Goal: Information Seeking & Learning: Learn about a topic

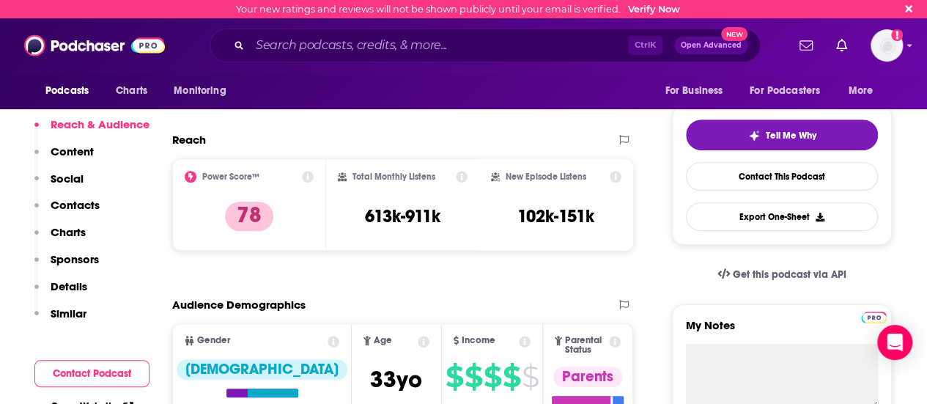
scroll to position [293, 0]
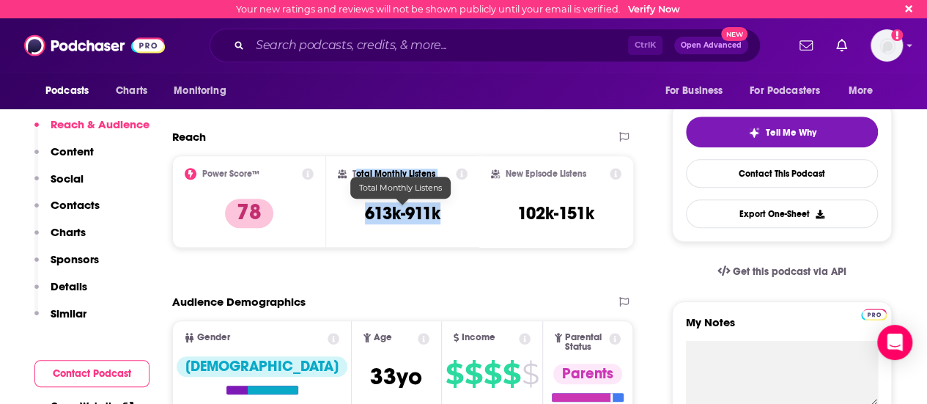
drag, startPoint x: 355, startPoint y: 173, endPoint x: 445, endPoint y: 215, distance: 99.3
click at [445, 215] on div "Total Monthly Listens 613k-911k" at bounding box center [403, 201] width 130 height 67
copy div "otal Monthly Listens 613k-911k"
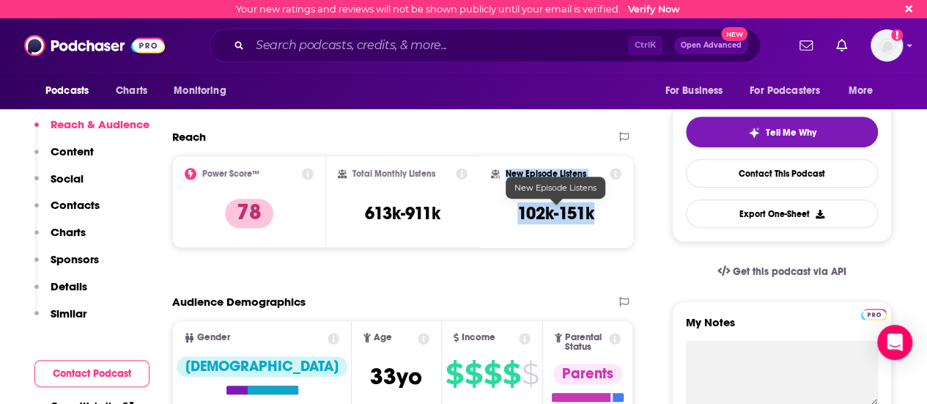
drag, startPoint x: 525, startPoint y: 182, endPoint x: 612, endPoint y: 218, distance: 95.0
click at [612, 218] on div "New Episode Listens 102k-151k" at bounding box center [556, 201] width 130 height 67
copy div "New Episode Listens 102k-151k"
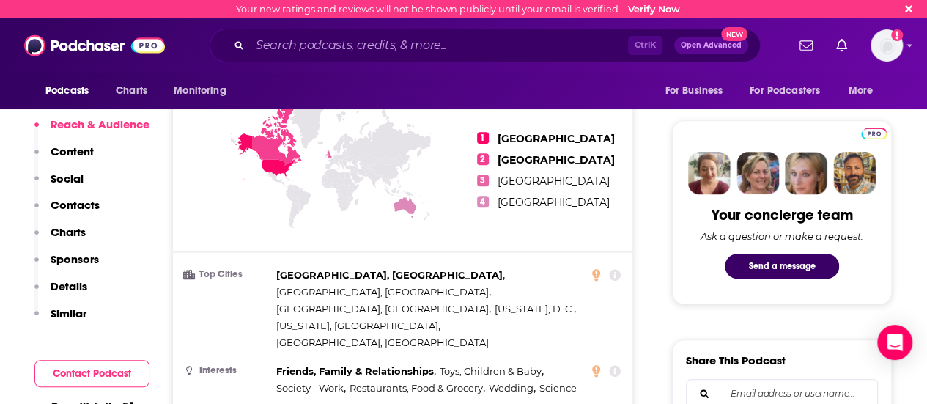
scroll to position [659, 0]
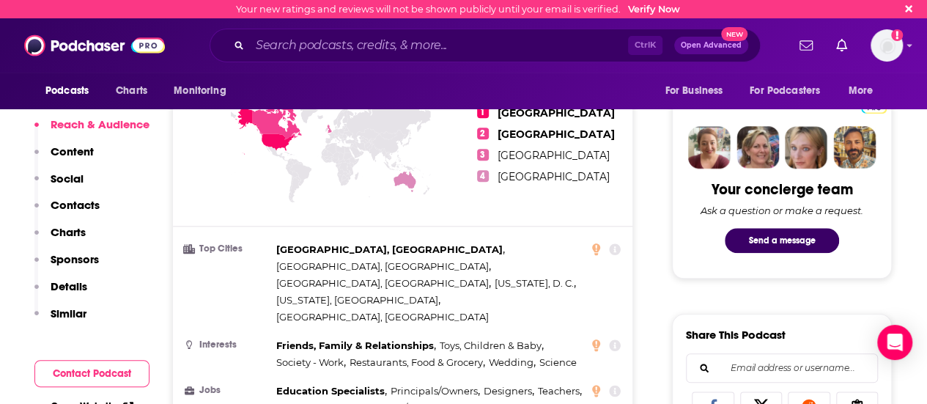
click at [81, 147] on p "Content" at bounding box center [72, 151] width 43 height 14
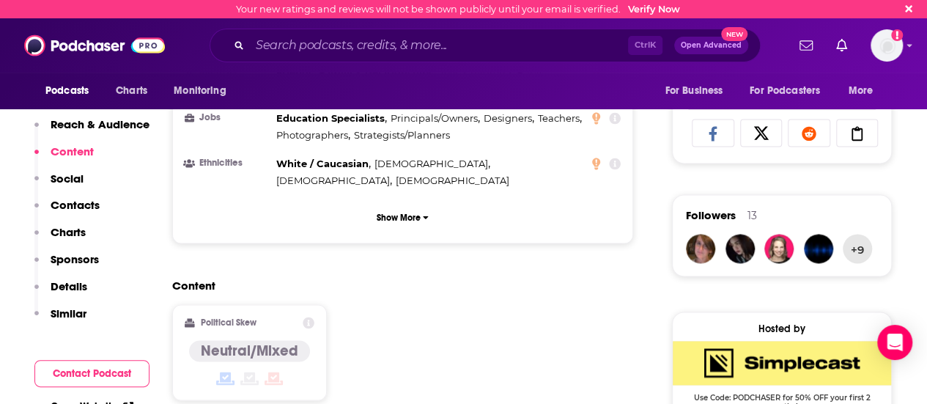
click at [73, 183] on p "Social" at bounding box center [67, 178] width 33 height 14
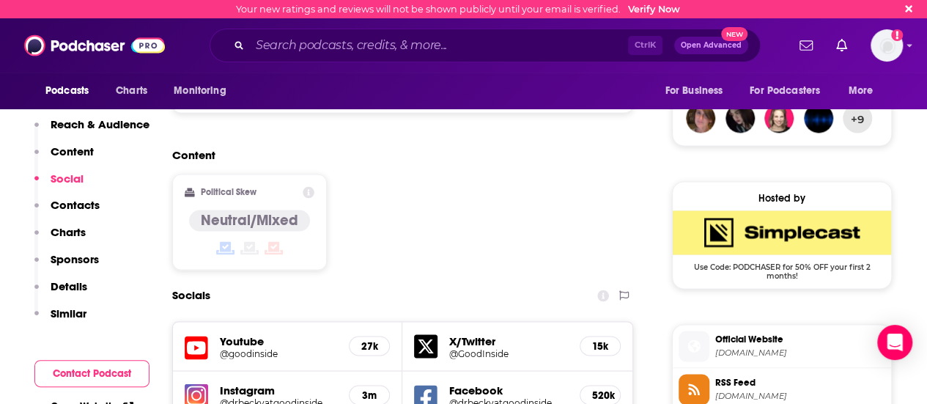
scroll to position [1065, 0]
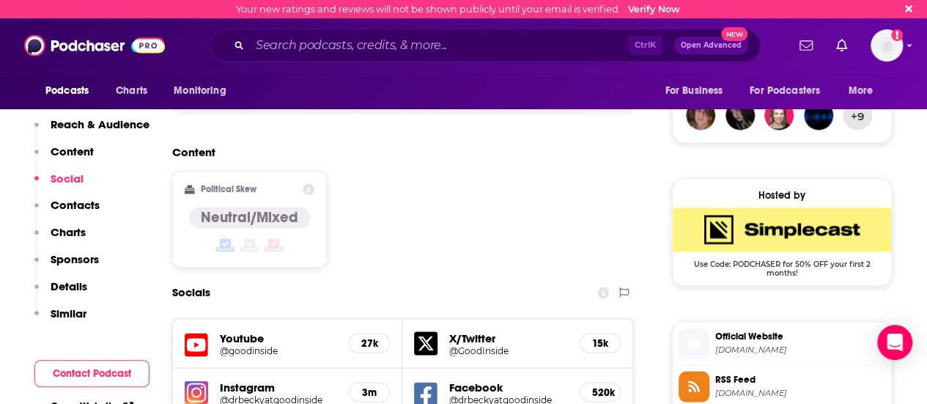
click at [72, 204] on p "Contacts" at bounding box center [75, 205] width 49 height 14
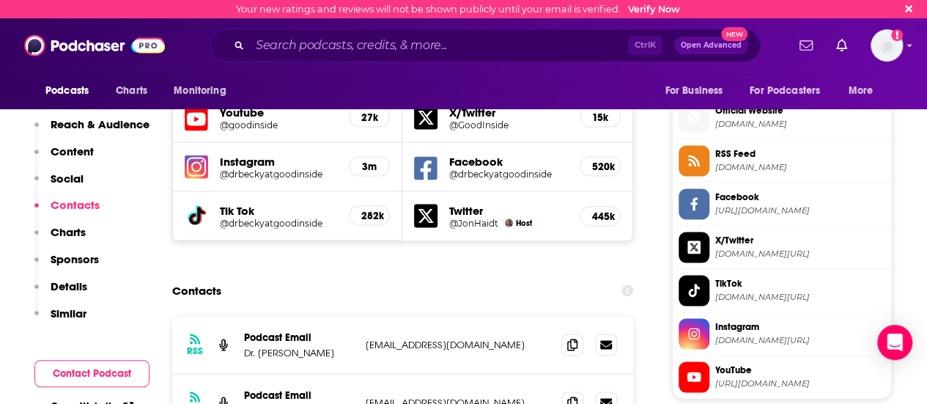
click at [67, 180] on p "Social" at bounding box center [67, 178] width 33 height 14
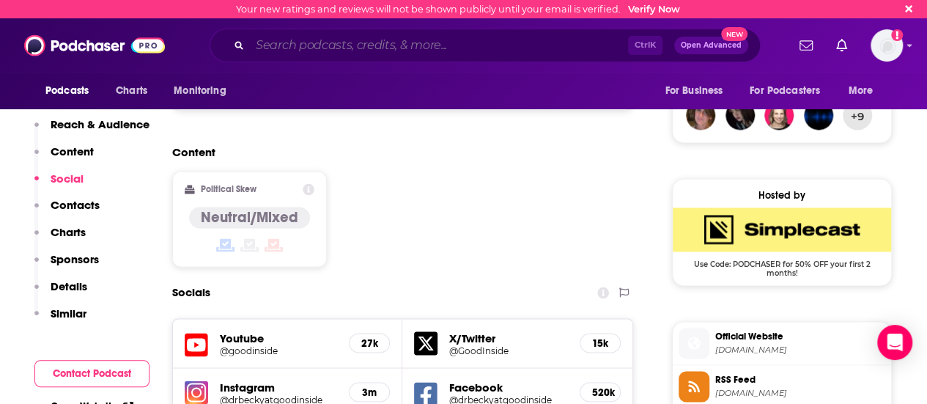
click at [391, 45] on input "Search podcasts, credits, & more..." at bounding box center [439, 45] width 378 height 23
paste input "Raising Good Humans with Dr. [PERSON_NAME]"
type input "Raising Good Humans with Dr. [PERSON_NAME]"
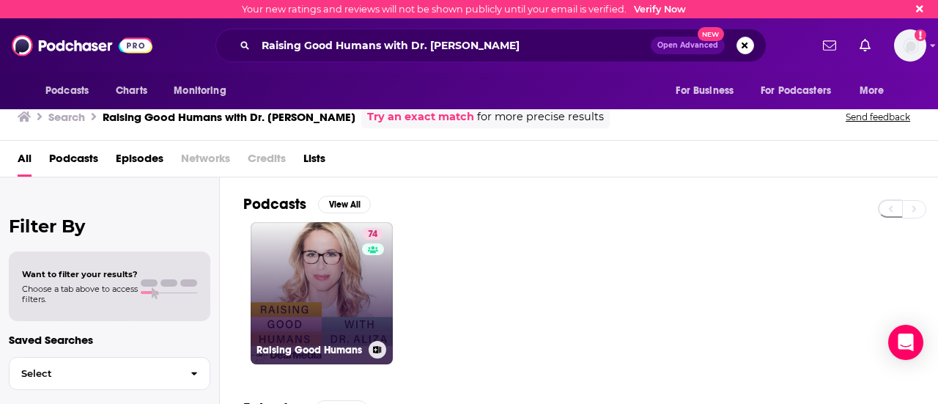
click at [340, 289] on link "74 Raising Good Humans" at bounding box center [322, 293] width 142 height 142
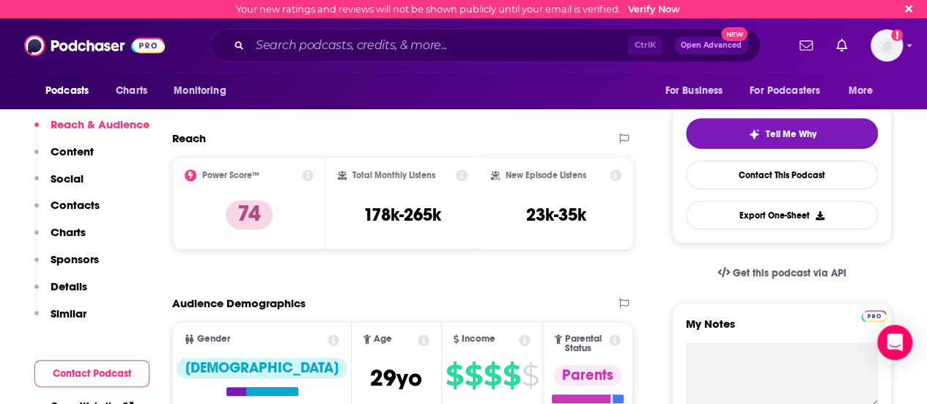
scroll to position [293, 0]
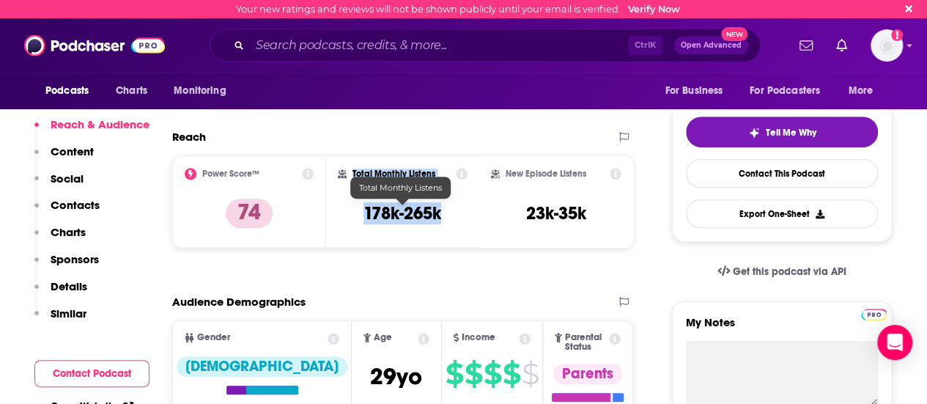
drag, startPoint x: 351, startPoint y: 171, endPoint x: 445, endPoint y: 218, distance: 104.5
click at [445, 218] on div "Total Monthly Listens 178k-265k" at bounding box center [403, 201] width 130 height 67
copy div "Total Monthly Listens 178k-265k"
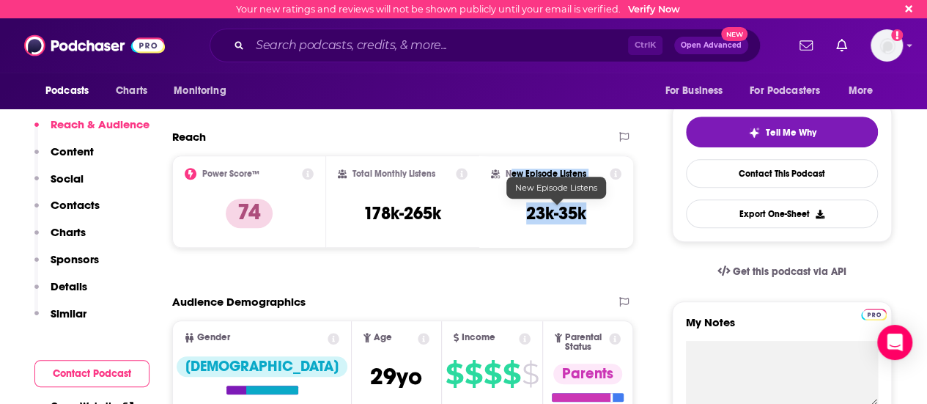
drag, startPoint x: 510, startPoint y: 174, endPoint x: 590, endPoint y: 210, distance: 88.5
click at [590, 210] on div "New Episode Listens 23k-35k" at bounding box center [556, 201] width 130 height 67
click at [589, 210] on div "New Episode Listens 23k-35k" at bounding box center [556, 201] width 130 height 67
drag, startPoint x: 505, startPoint y: 173, endPoint x: 595, endPoint y: 213, distance: 98.0
click at [595, 213] on div "New Episode Listens 23k-35k" at bounding box center [556, 201] width 130 height 67
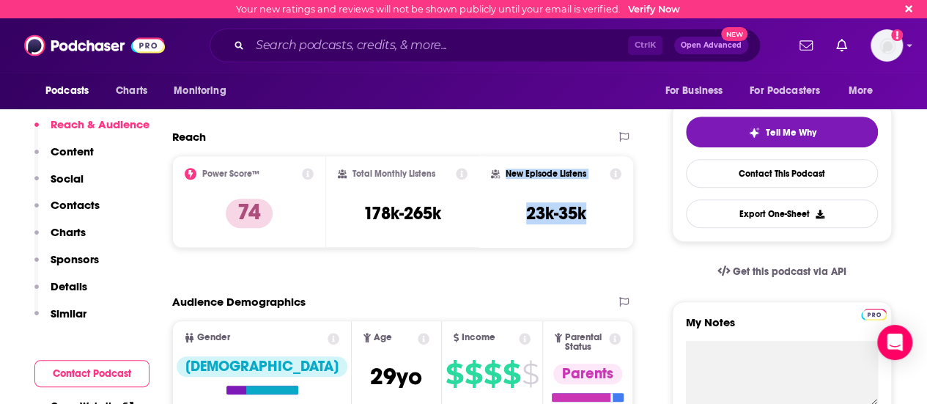
copy div "New Episode Listens 23k-35k"
click at [369, 32] on div "Ctrl K Open Advanced New" at bounding box center [485, 46] width 551 height 34
click at [352, 45] on input "Search podcasts, credits, & more..." at bounding box center [439, 45] width 378 height 23
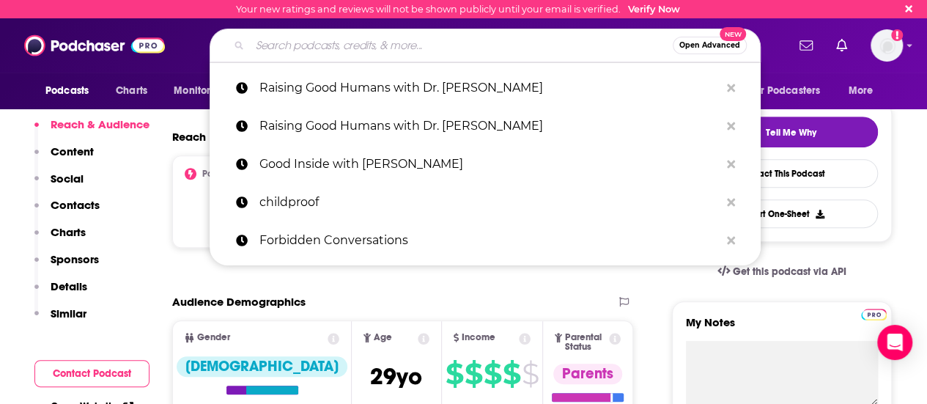
click at [352, 45] on input "Search podcasts, credits, & more..." at bounding box center [461, 45] width 423 height 23
paste input "Mom and Dad Are Fighting"
type input "Mom and Dad Are Fighting"
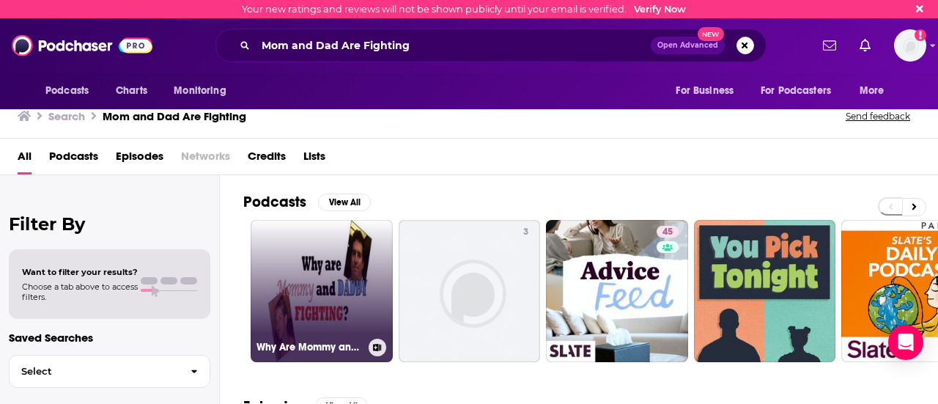
click at [360, 303] on link "Why Are Mommy and Daddy Fighting? » Podcast Feed" at bounding box center [322, 291] width 142 height 142
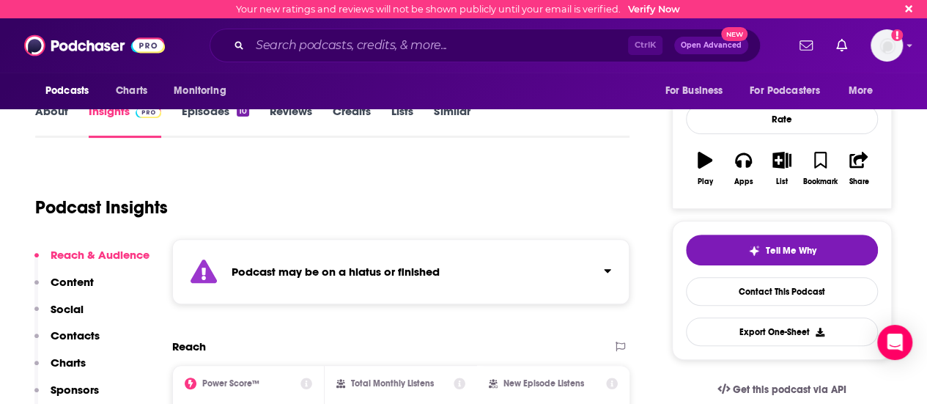
scroll to position [147, 0]
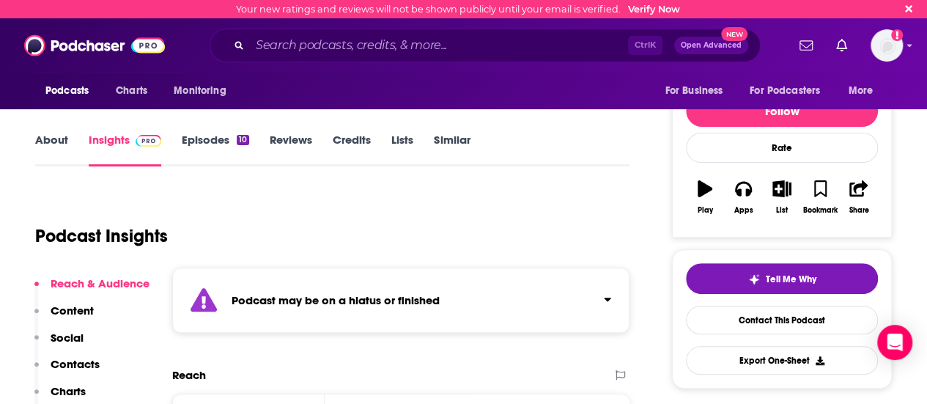
click at [356, 141] on link "Credits" at bounding box center [352, 150] width 38 height 34
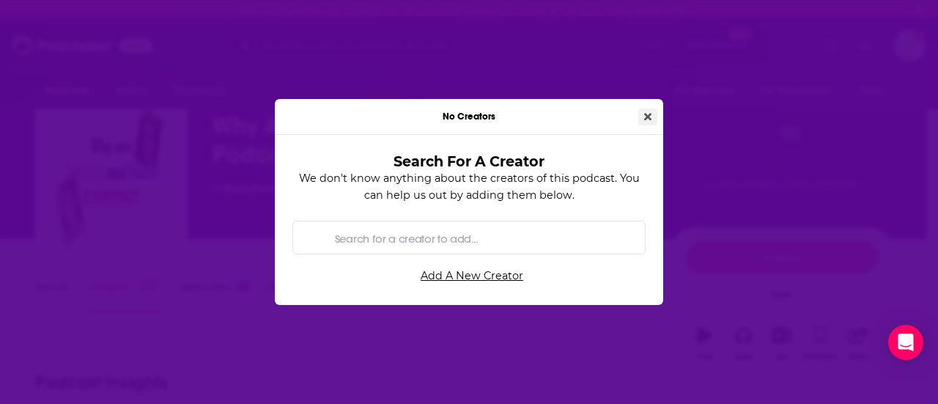
click at [648, 116] on icon "Close" at bounding box center [647, 116] width 7 height 7
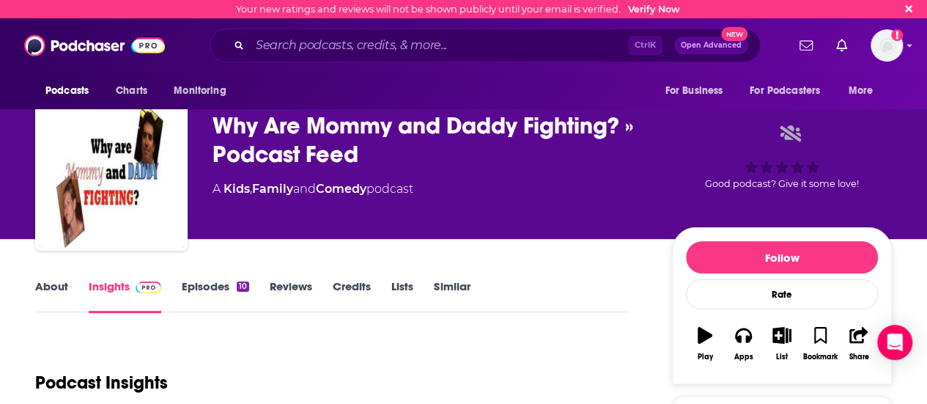
click at [336, 291] on link "Credits" at bounding box center [352, 296] width 38 height 34
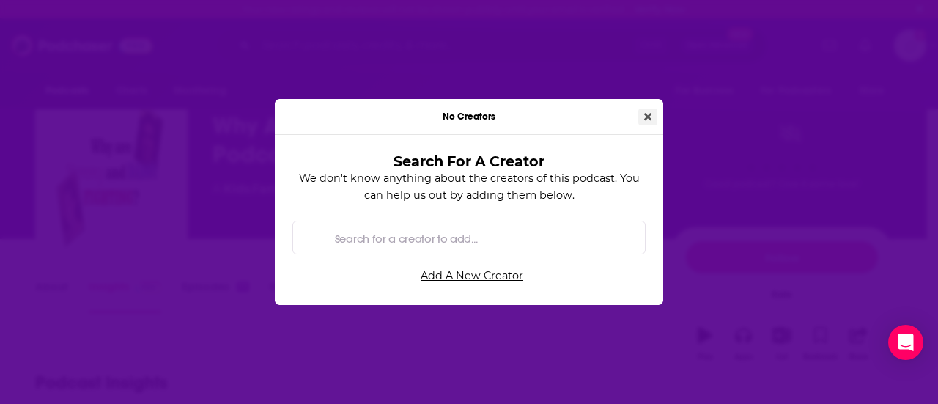
click at [653, 114] on button "Close" at bounding box center [647, 116] width 19 height 17
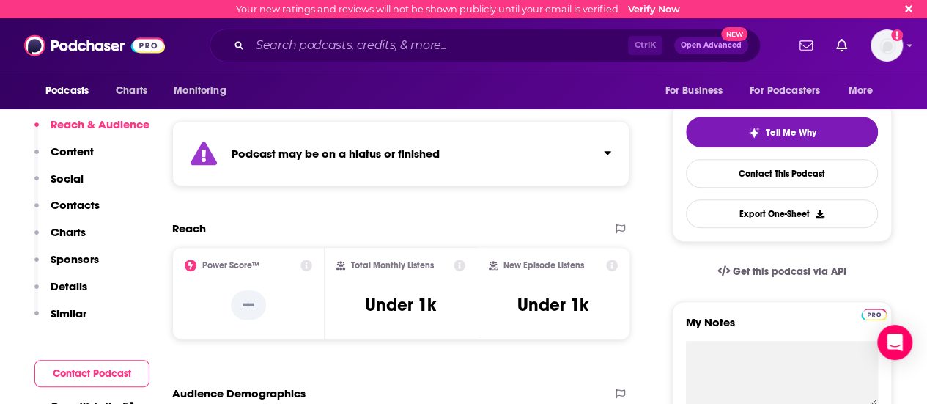
click at [81, 153] on p "Content" at bounding box center [72, 151] width 43 height 14
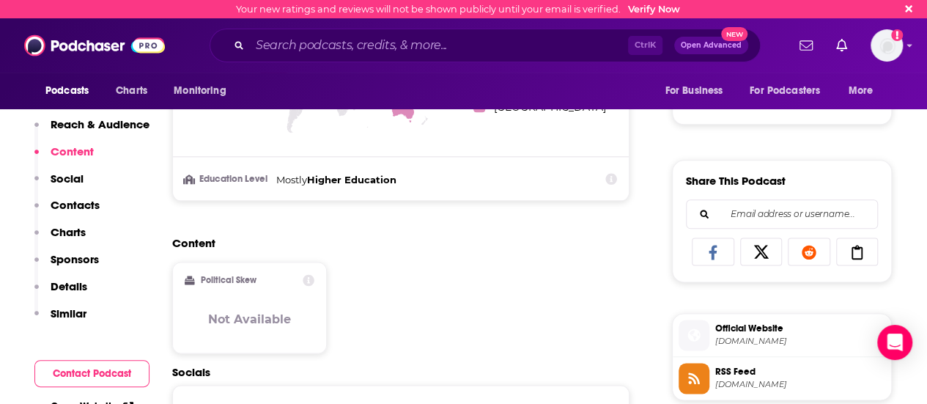
scroll to position [845, 0]
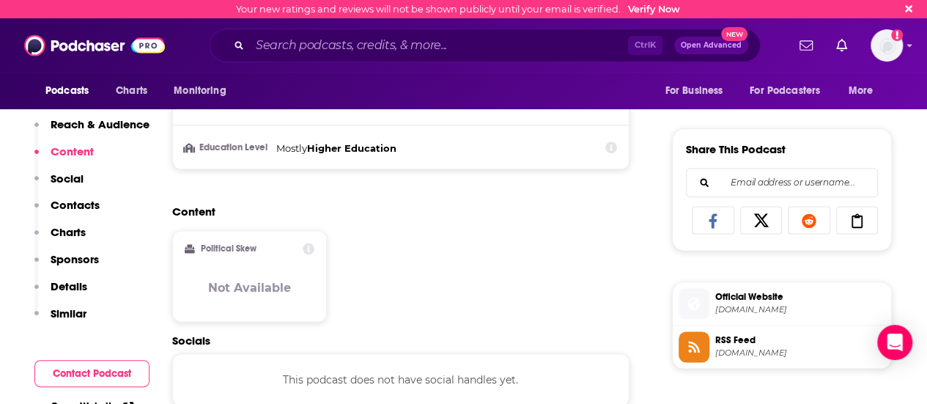
click at [74, 168] on button "Content" at bounding box center [63, 157] width 59 height 27
click at [70, 177] on p "Social" at bounding box center [67, 178] width 33 height 14
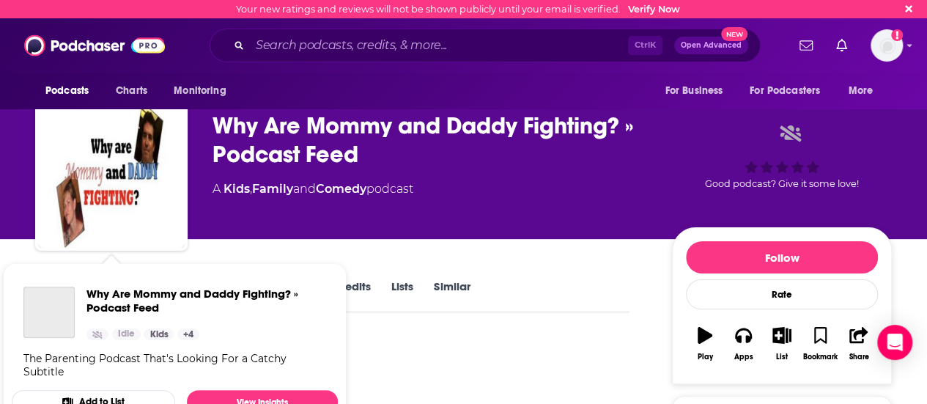
scroll to position [220, 0]
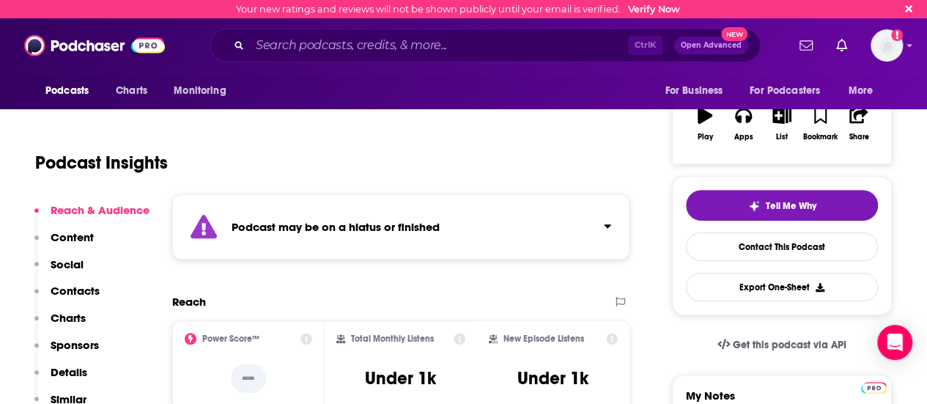
click at [76, 297] on p "Contacts" at bounding box center [75, 291] width 49 height 14
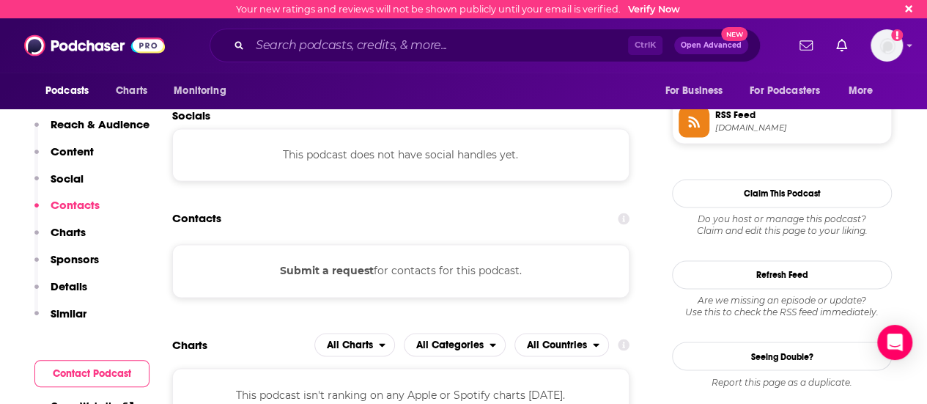
scroll to position [1070, 0]
click at [62, 235] on p "Charts" at bounding box center [68, 232] width 35 height 14
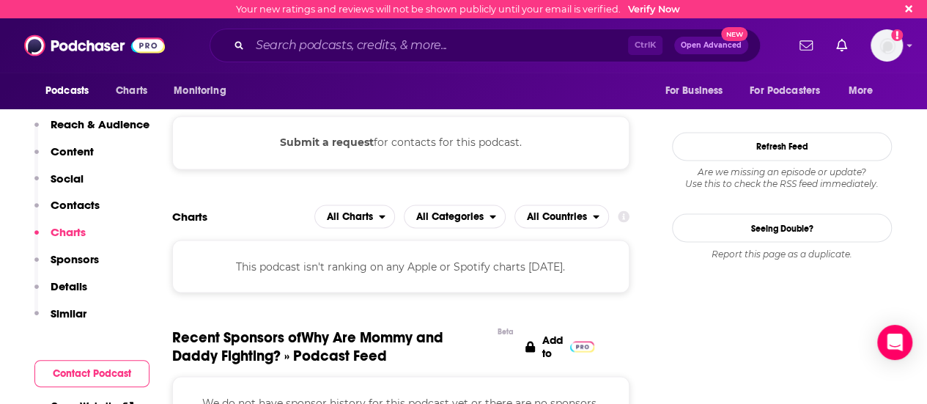
click at [73, 262] on p "Sponsors" at bounding box center [75, 259] width 48 height 14
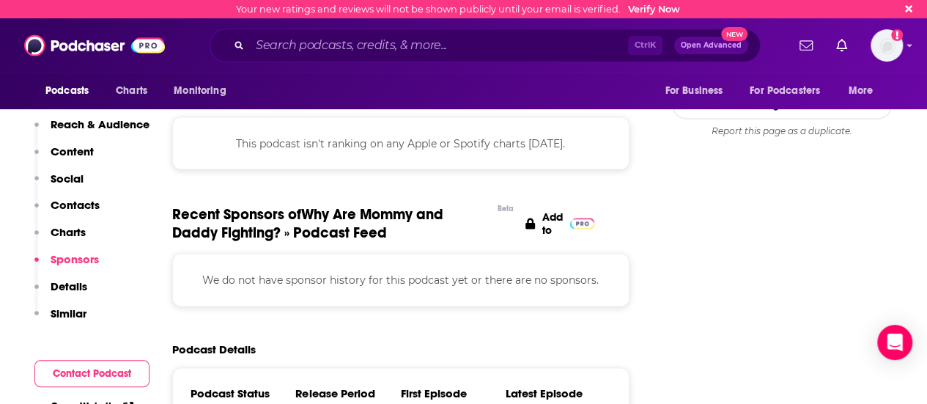
click at [70, 281] on p "Details" at bounding box center [69, 286] width 37 height 14
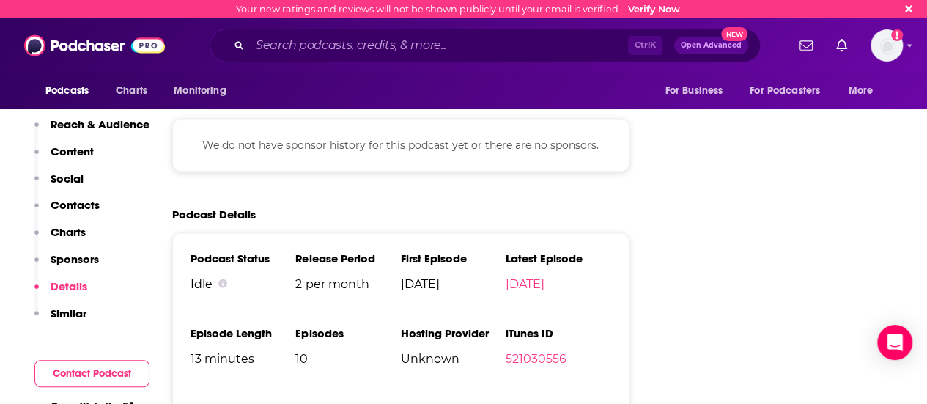
click at [78, 309] on p "Similar" at bounding box center [69, 313] width 36 height 14
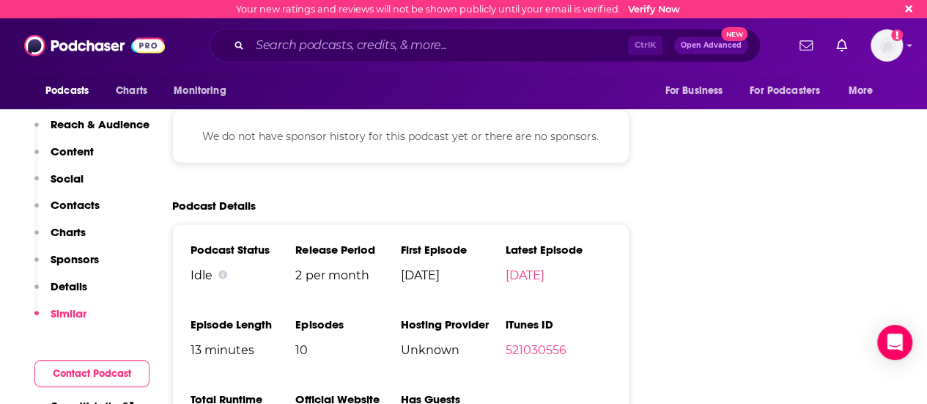
click at [81, 131] on p "Reach & Audience" at bounding box center [100, 124] width 99 height 14
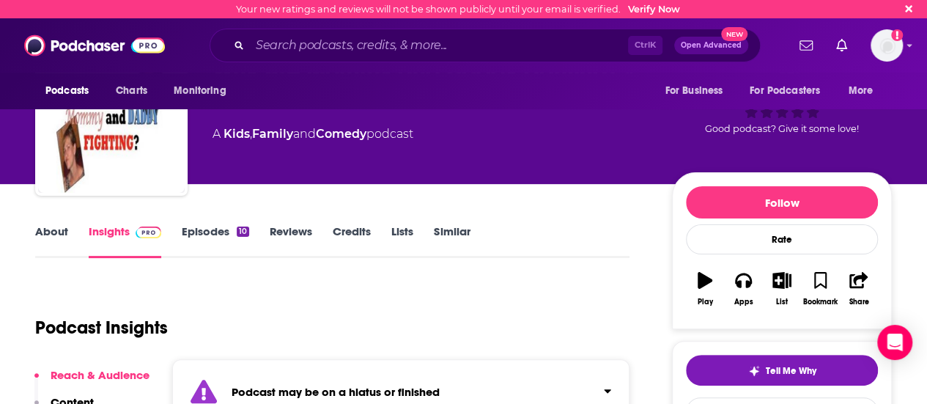
scroll to position [0, 0]
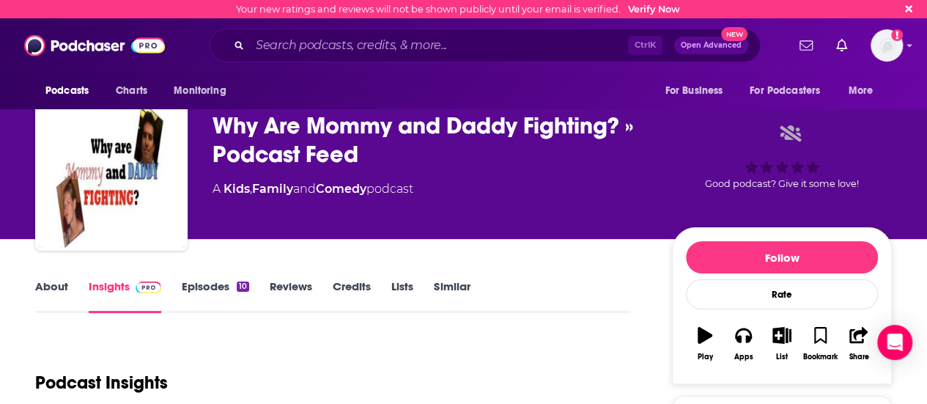
click at [53, 293] on link "About" at bounding box center [51, 296] width 33 height 34
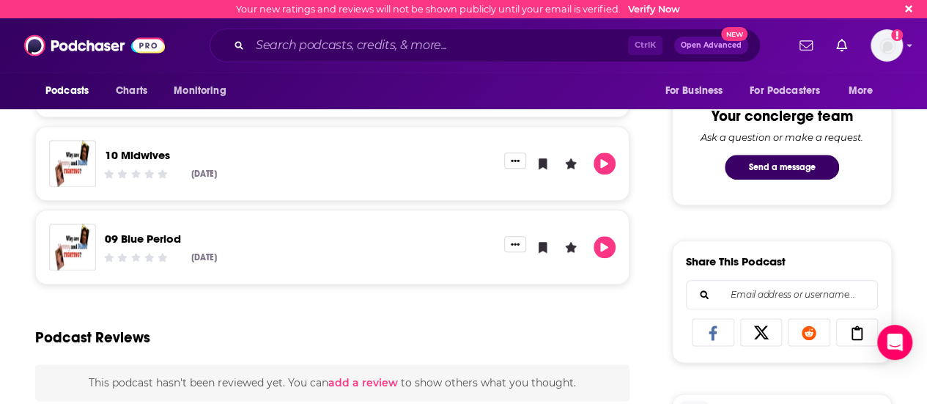
scroll to position [659, 0]
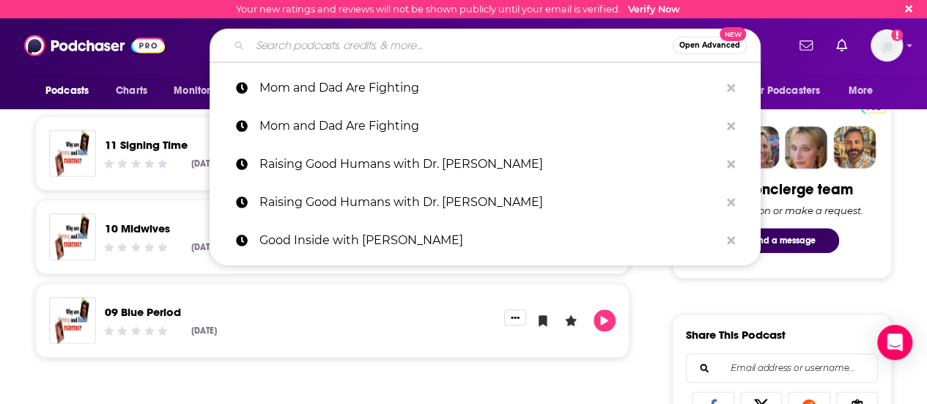
click at [423, 37] on input "Search podcasts, credits, & more..." at bounding box center [461, 45] width 423 height 23
paste input "Care and Feeding | Slate's parenting show"
type input "Care and Feeding | Slate's parenting show"
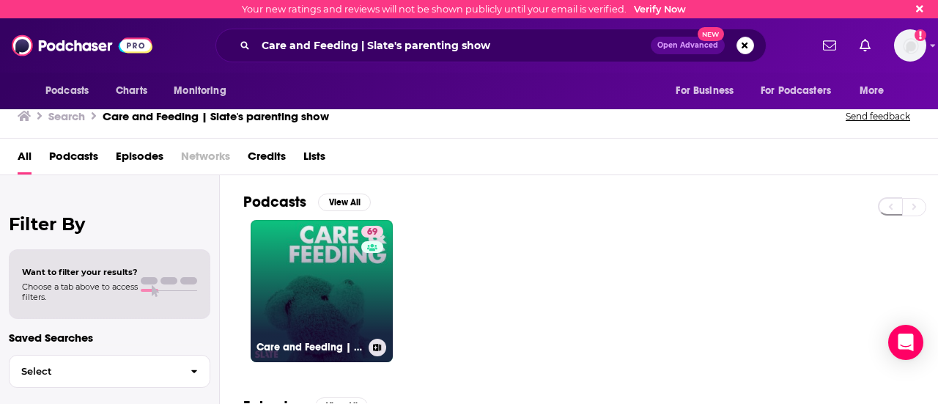
click at [349, 341] on h3 "Care and Feeding | Slate's parenting show" at bounding box center [309, 347] width 106 height 12
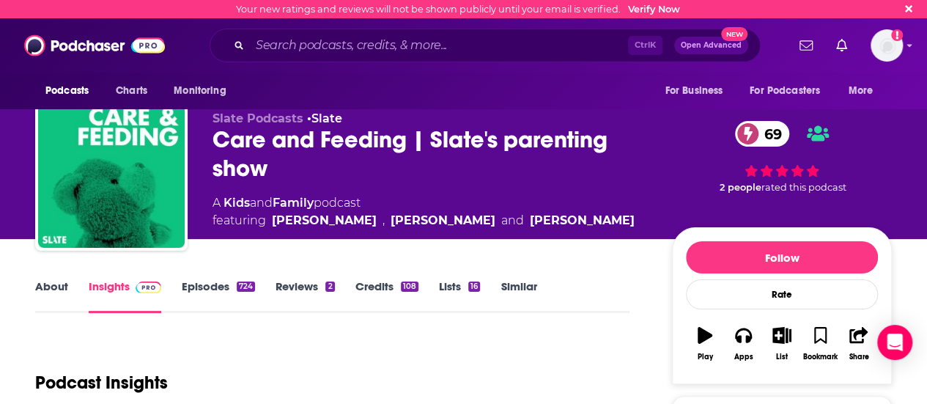
click at [54, 290] on link "About" at bounding box center [51, 296] width 33 height 34
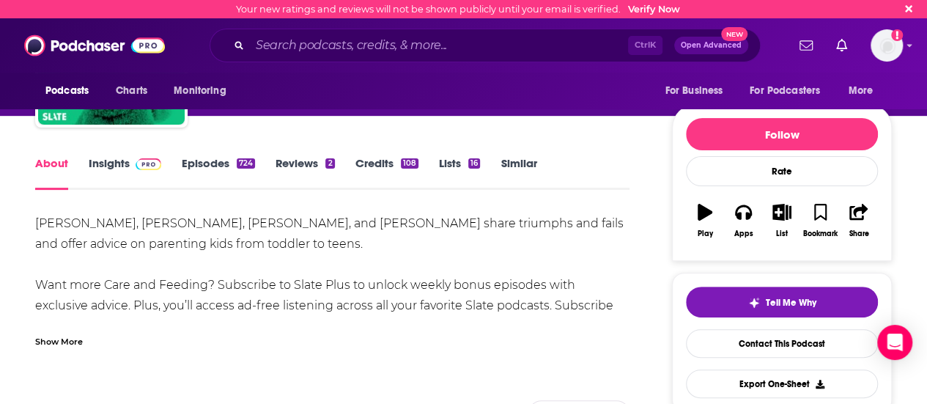
scroll to position [147, 0]
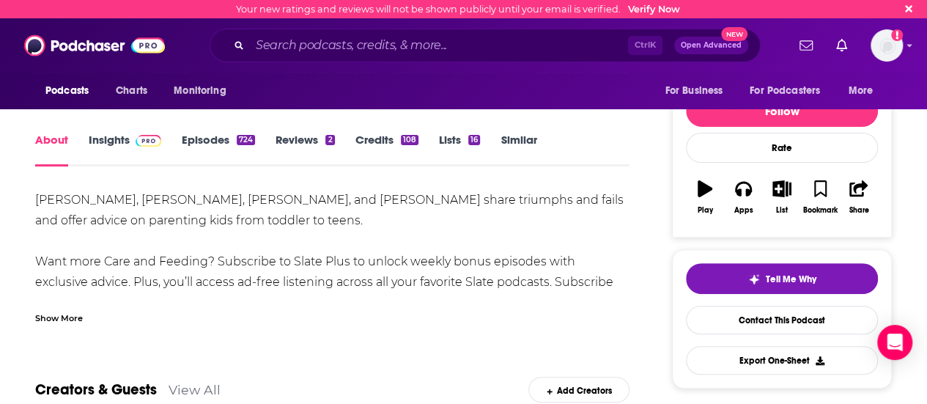
click at [70, 319] on div "Show More" at bounding box center [59, 317] width 48 height 14
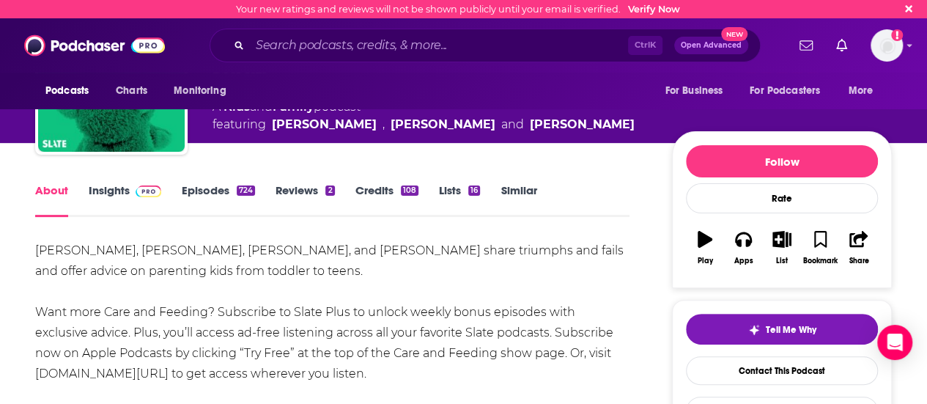
scroll to position [73, 0]
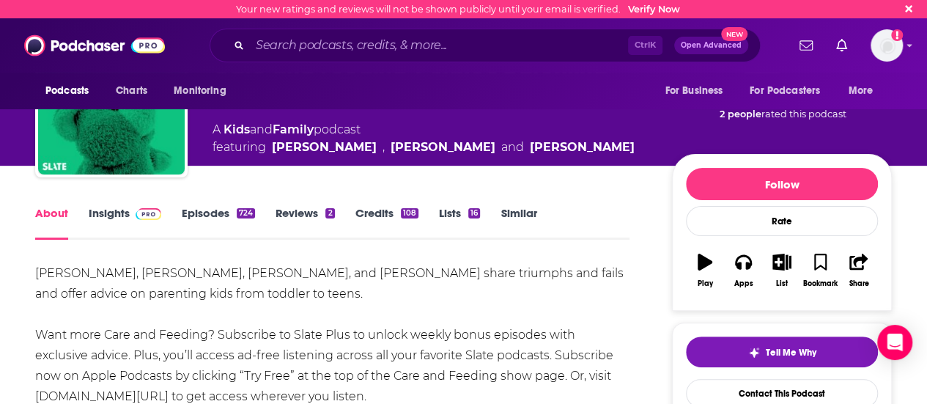
click at [132, 210] on span at bounding box center [146, 213] width 32 height 14
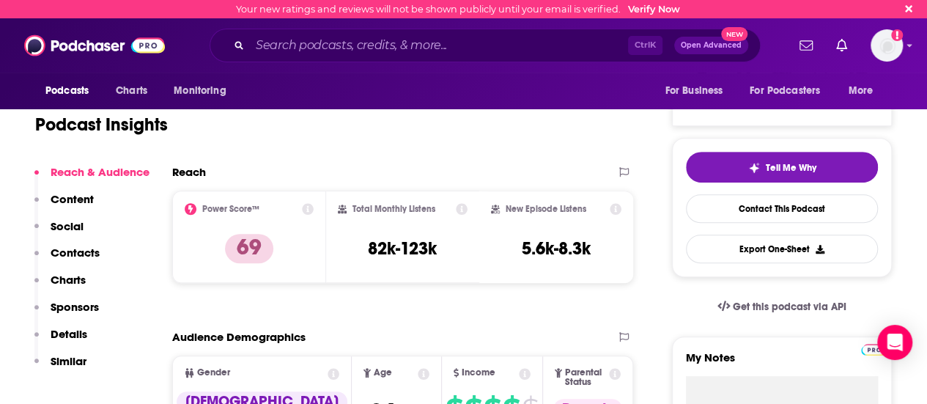
scroll to position [293, 0]
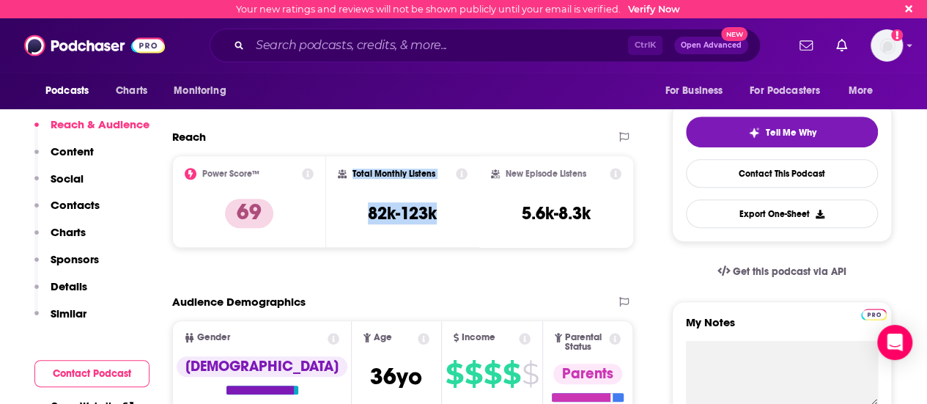
drag, startPoint x: 353, startPoint y: 175, endPoint x: 446, endPoint y: 207, distance: 98.5
click at [446, 207] on div "Total Monthly Listens 82k-123k" at bounding box center [403, 201] width 130 height 67
copy div "Total Monthly Listens 82k-123k"
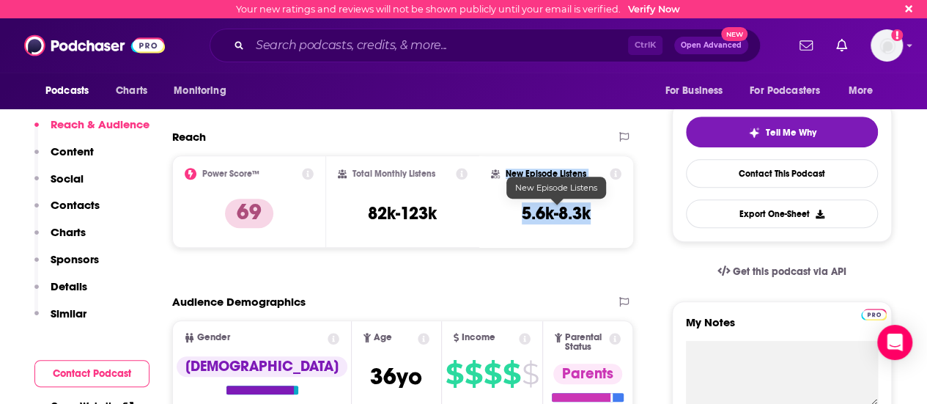
drag, startPoint x: 508, startPoint y: 172, endPoint x: 595, endPoint y: 217, distance: 97.3
click at [595, 217] on div "New Episode Listens 5.6k-8.3k" at bounding box center [556, 201] width 130 height 67
copy div "New Episode Listens 5.6k-8.3k"
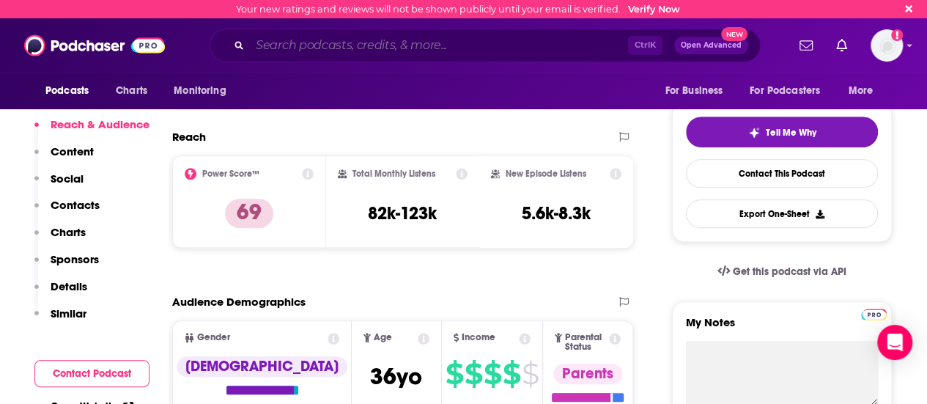
click at [330, 41] on input "Search podcasts, credits, & more..." at bounding box center [439, 45] width 378 height 23
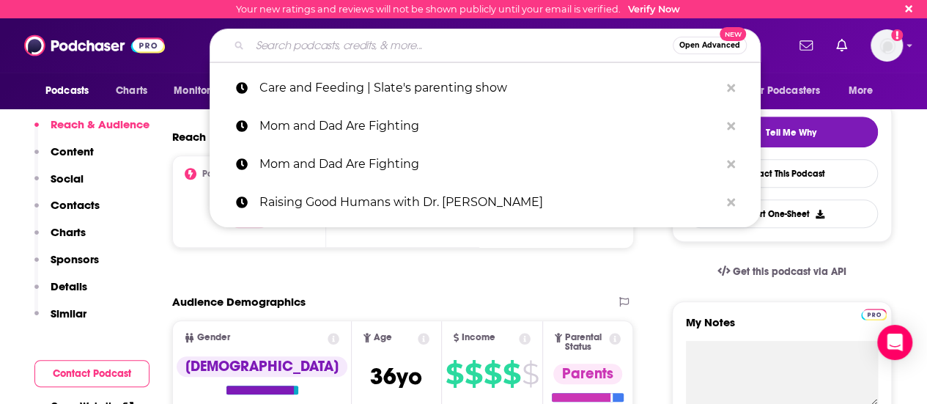
paste input "Two Parents and a Pod"
type input "Two Parents and a Pod"
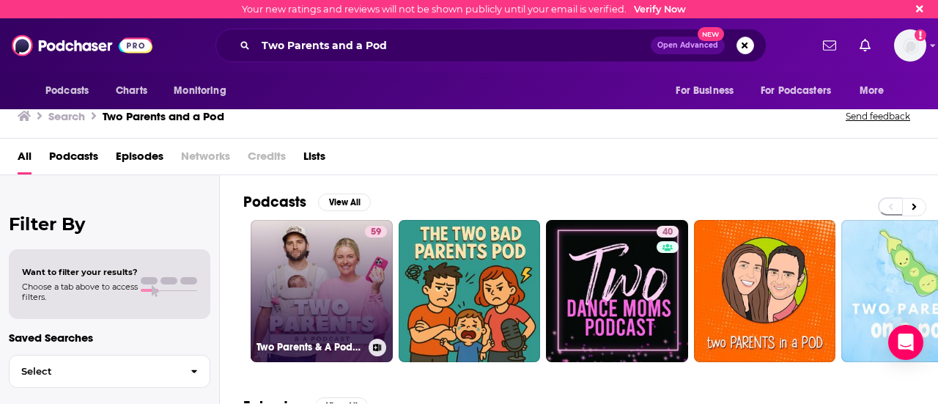
click at [350, 303] on link "59 Two Parents & A Podcast" at bounding box center [322, 291] width 142 height 142
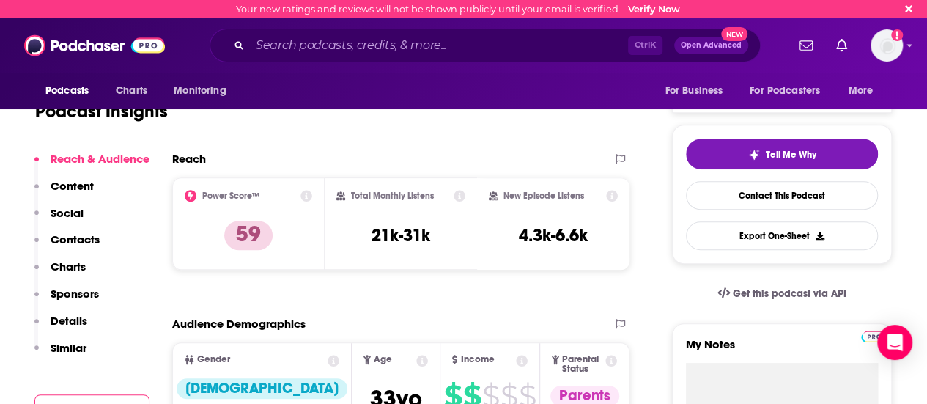
scroll to position [293, 0]
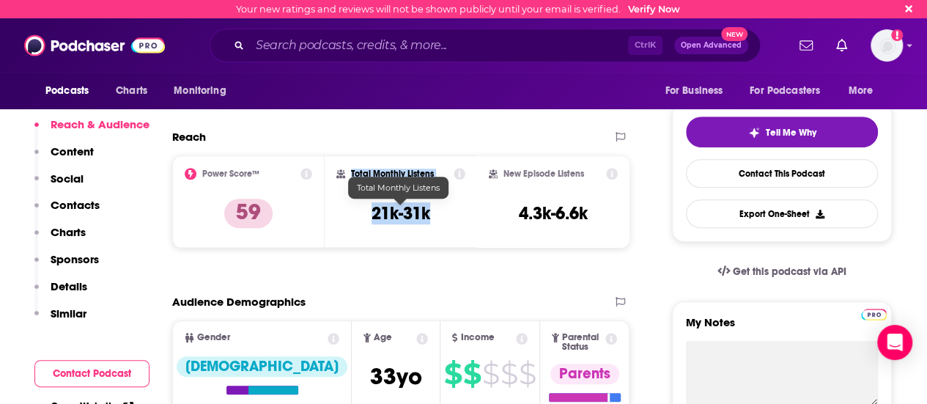
drag, startPoint x: 350, startPoint y: 172, endPoint x: 431, endPoint y: 221, distance: 94.6
click at [431, 221] on div "Total Monthly Listens 21k-31k" at bounding box center [400, 201] width 129 height 67
copy div "Total Monthly Listens 21k-31k"
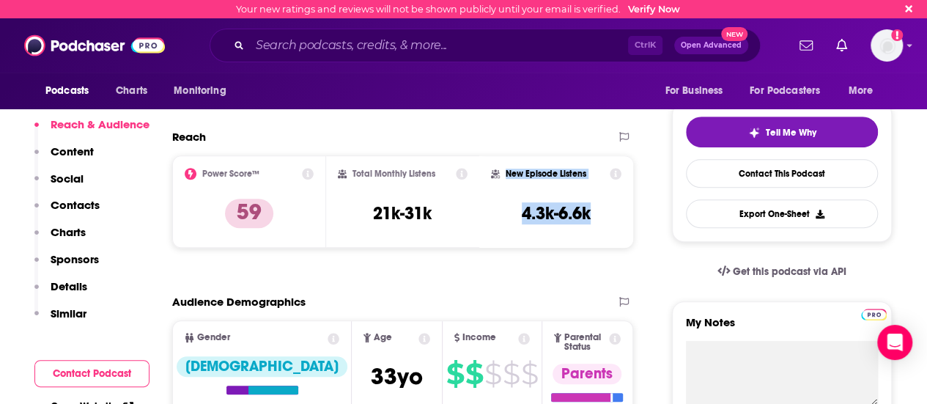
drag, startPoint x: 506, startPoint y: 171, endPoint x: 604, endPoint y: 223, distance: 111.4
click at [604, 223] on div "New Episode Listens 4.3k-6.6k" at bounding box center [556, 201] width 130 height 67
copy div "New Episode Listens 4.3k-6.6k"
click at [317, 59] on div "Ctrl K Open Advanced New" at bounding box center [485, 46] width 551 height 34
click at [316, 53] on input "Search podcasts, credits, & more..." at bounding box center [439, 45] width 378 height 23
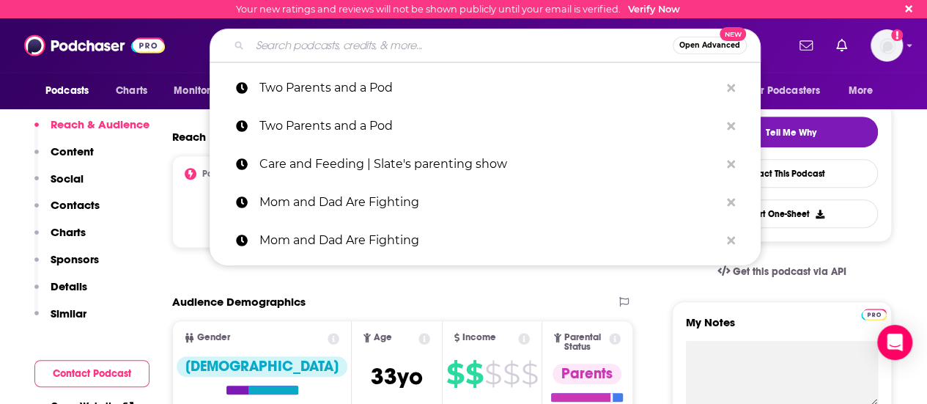
paste input "After Bedtime with Big Little Feelings"
type input "After Bedtime with Big Little Feelings"
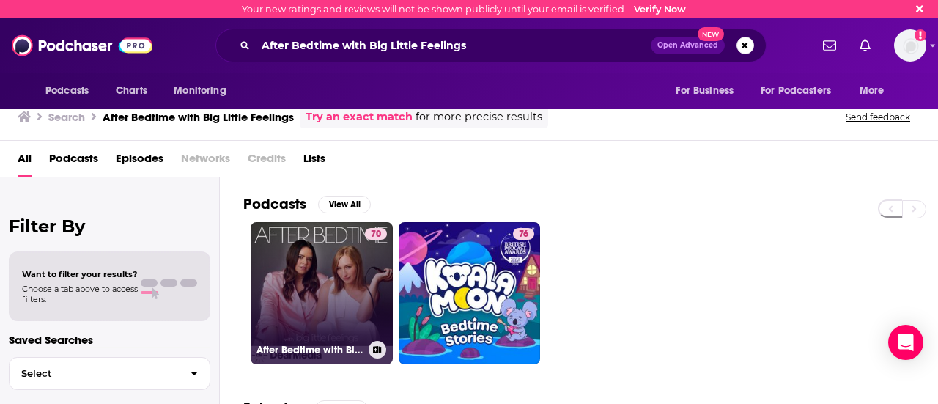
click at [325, 260] on link "70 After Bedtime with Big Little Feelings" at bounding box center [322, 293] width 142 height 142
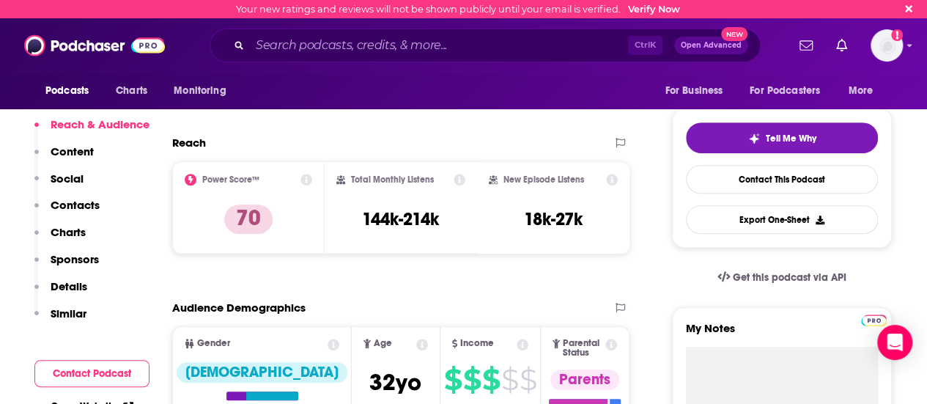
scroll to position [293, 0]
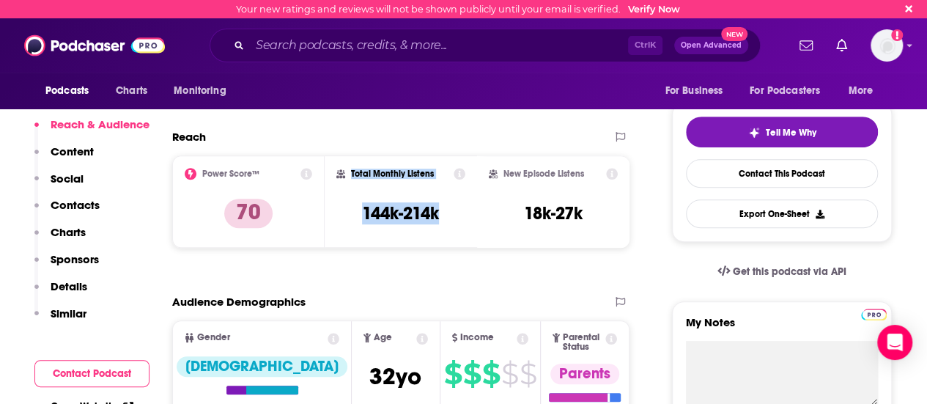
drag, startPoint x: 350, startPoint y: 173, endPoint x: 418, endPoint y: 215, distance: 79.3
click at [457, 213] on div "Total Monthly Listens 144k-214k" at bounding box center [400, 201] width 129 height 67
copy div "Total Monthly Listens 144k-214k"
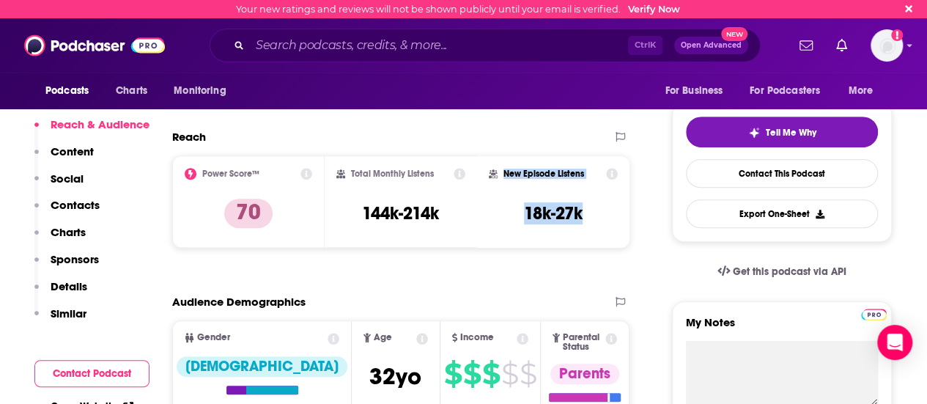
drag, startPoint x: 515, startPoint y: 179, endPoint x: 587, endPoint y: 210, distance: 78.1
click at [587, 210] on div "New Episode Listens 18k-27k" at bounding box center [553, 201] width 129 height 67
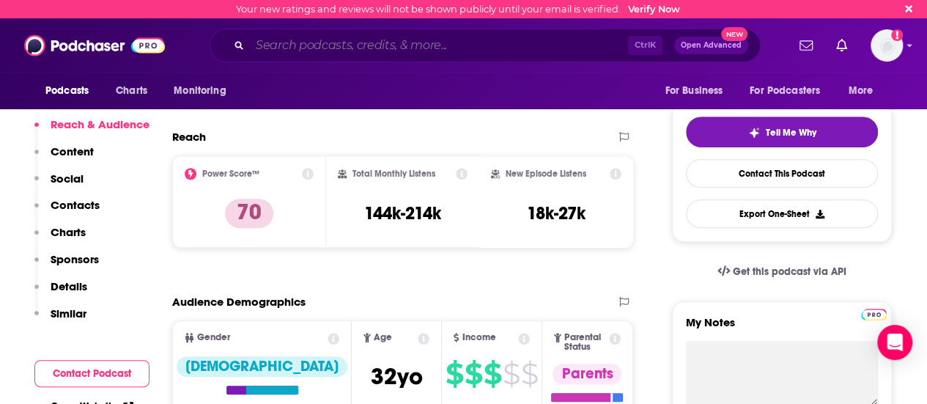
click at [372, 55] on input "Search podcasts, credits, & more..." at bounding box center [439, 45] width 378 height 23
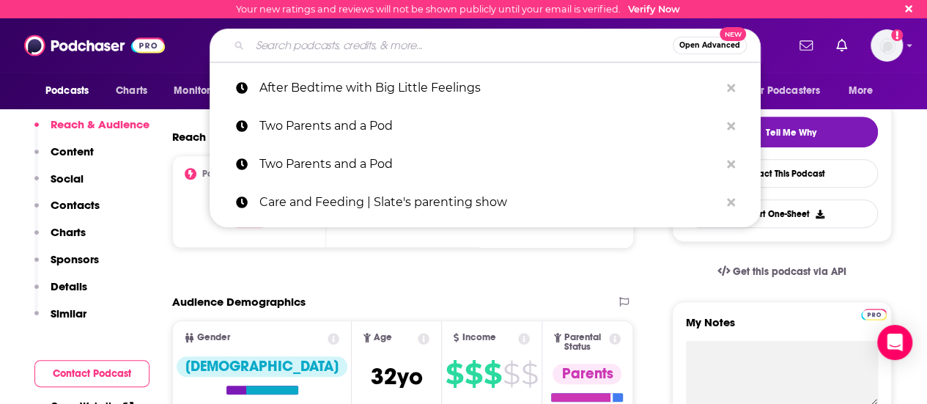
paste input "Good Hang with [PERSON_NAME]"
type input "Good Hang with [PERSON_NAME]"
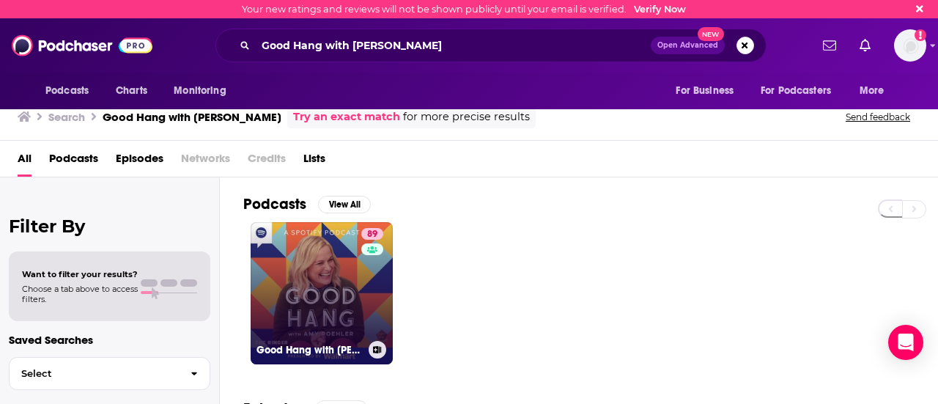
click at [336, 295] on link "89 Good Hang with [PERSON_NAME]" at bounding box center [322, 293] width 142 height 142
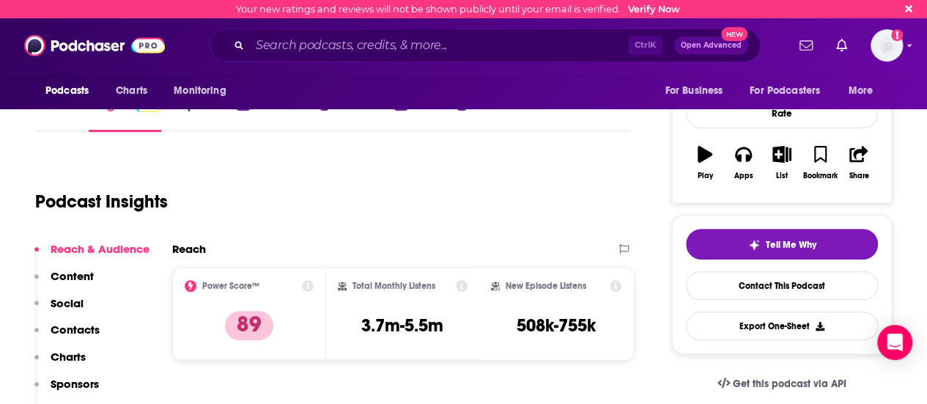
scroll to position [293, 0]
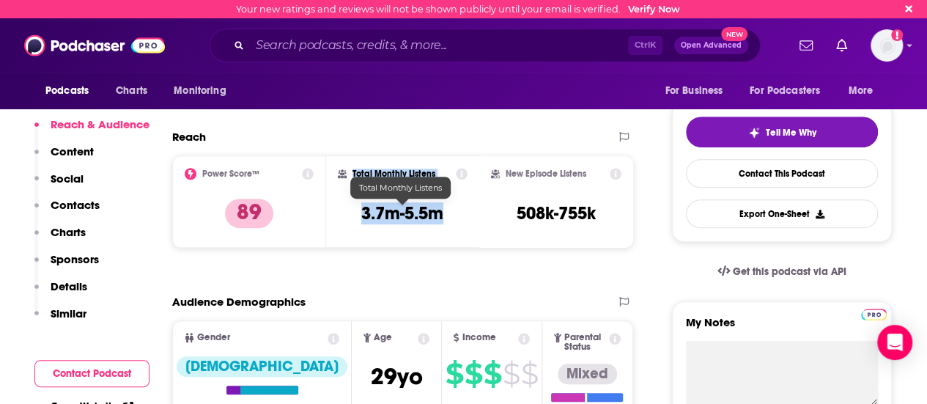
drag, startPoint x: 351, startPoint y: 169, endPoint x: 445, endPoint y: 208, distance: 101.5
click at [445, 208] on div "Total Monthly Listens 3.7m-5.5m" at bounding box center [403, 201] width 130 height 67
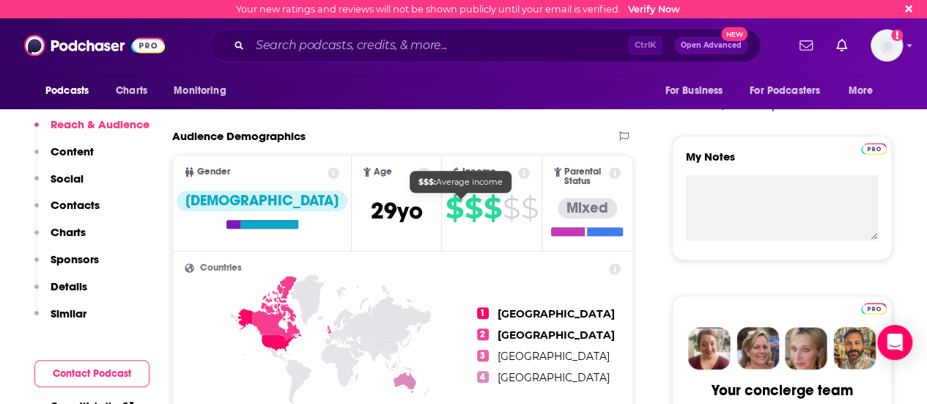
scroll to position [513, 0]
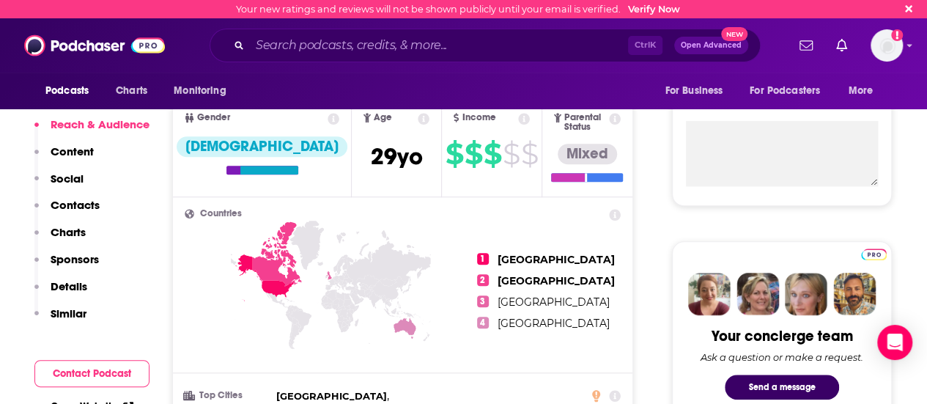
click at [78, 148] on p "Content" at bounding box center [72, 151] width 43 height 14
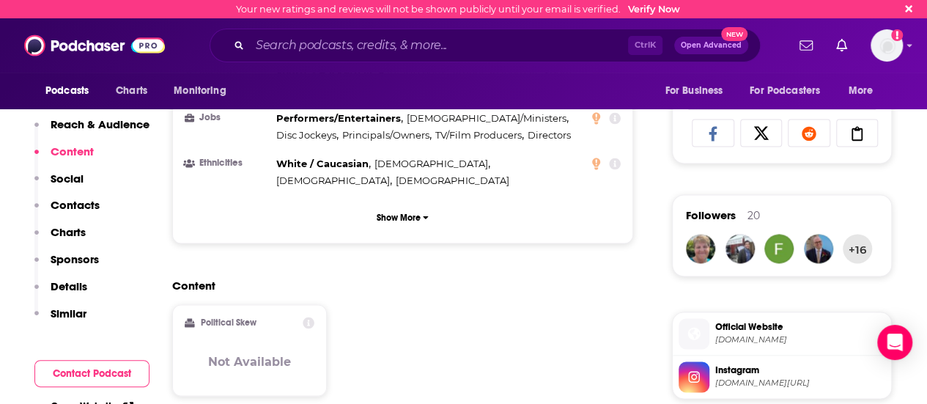
click at [72, 179] on p "Social" at bounding box center [67, 178] width 33 height 14
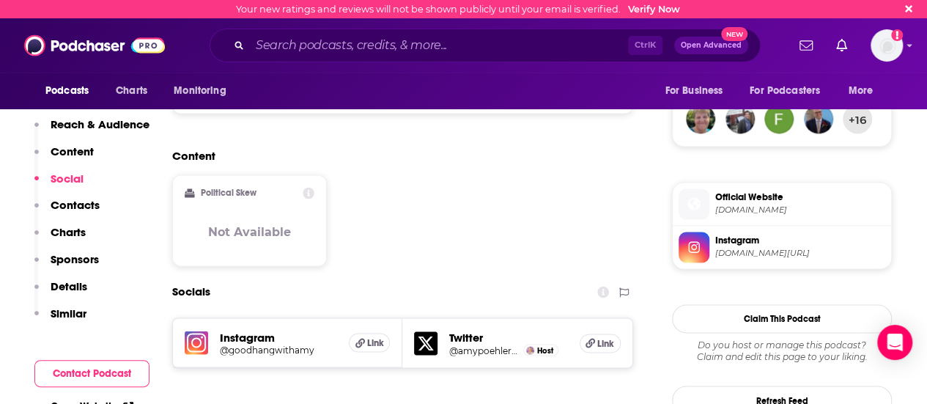
click at [70, 203] on p "Contacts" at bounding box center [75, 205] width 49 height 14
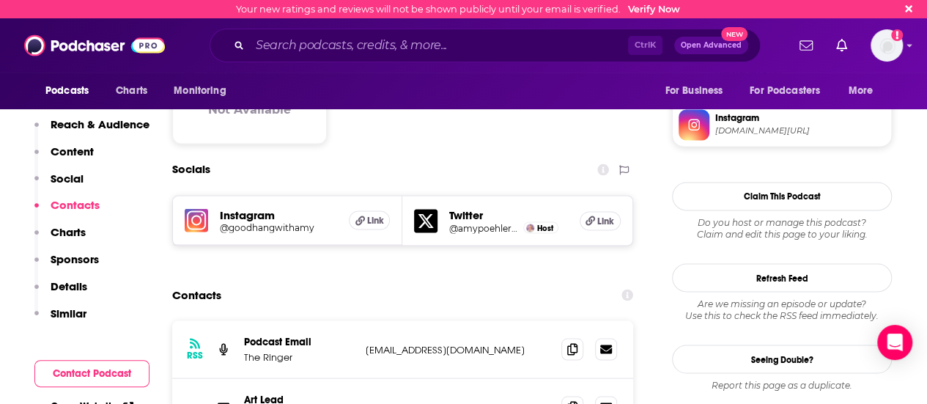
scroll to position [1188, 0]
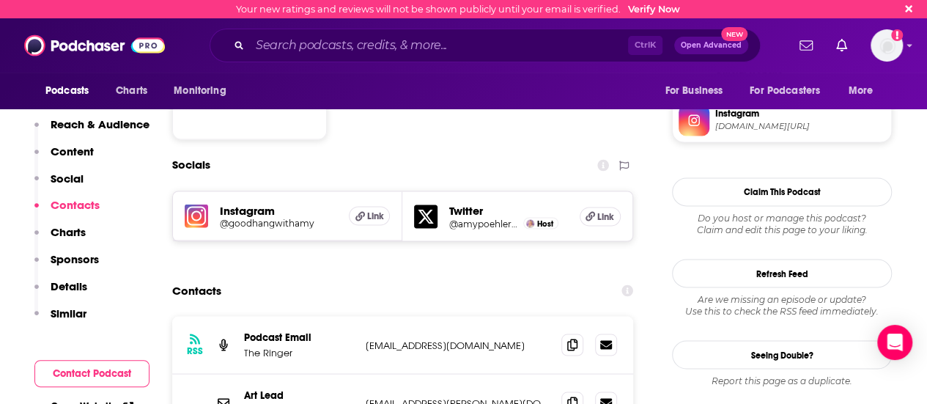
click at [252, 203] on h5 "Instagram" at bounding box center [278, 210] width 117 height 14
click at [277, 217] on h5 "@goodhangwithamy" at bounding box center [278, 222] width 117 height 11
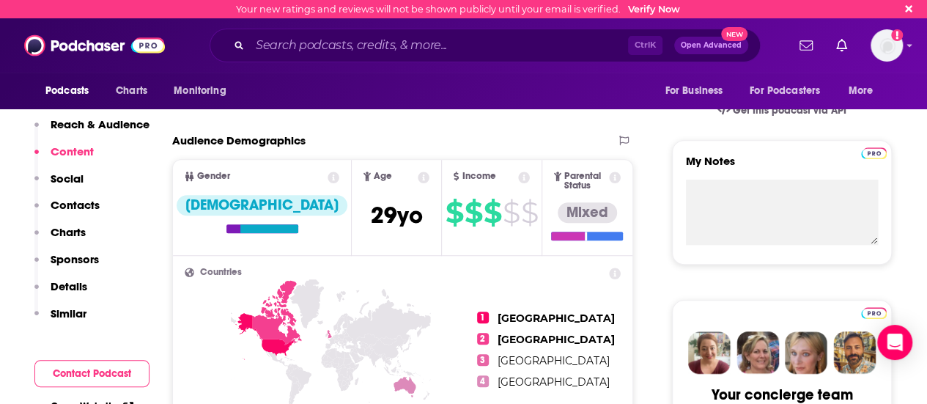
scroll to position [309, 0]
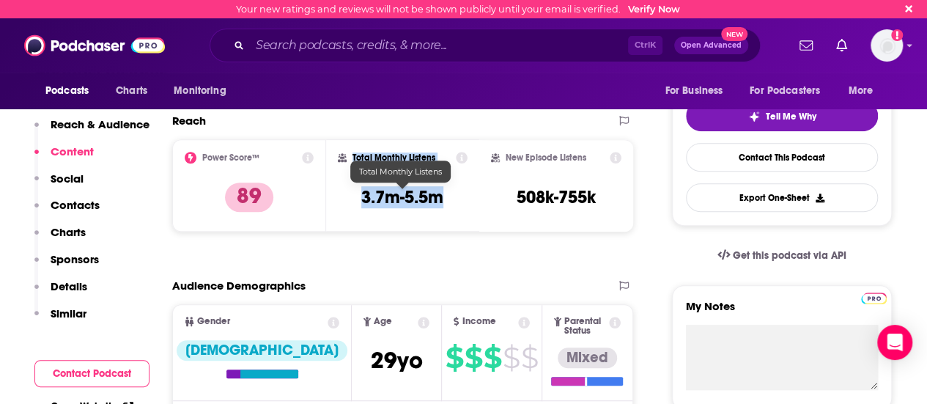
drag, startPoint x: 352, startPoint y: 158, endPoint x: 453, endPoint y: 198, distance: 109.5
click at [453, 198] on div "Total Monthly Listens 3.7m-5.5m" at bounding box center [403, 185] width 130 height 67
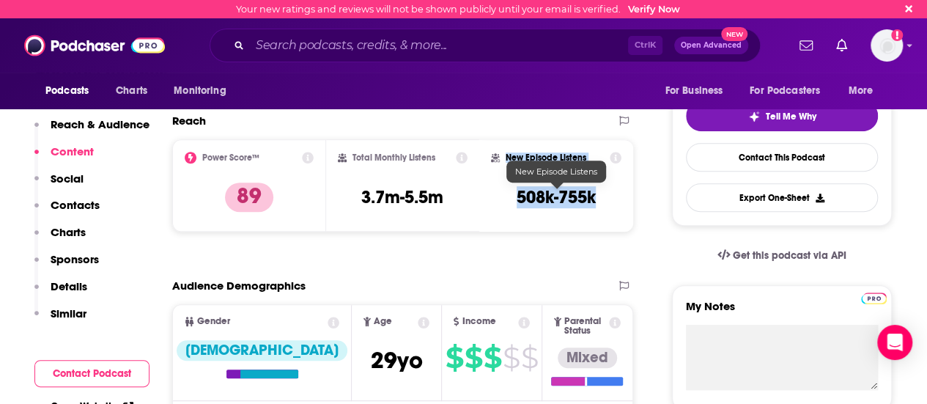
drag, startPoint x: 508, startPoint y: 155, endPoint x: 595, endPoint y: 188, distance: 93.2
click at [595, 188] on div "New Episode Listens 508k-755k" at bounding box center [556, 185] width 130 height 67
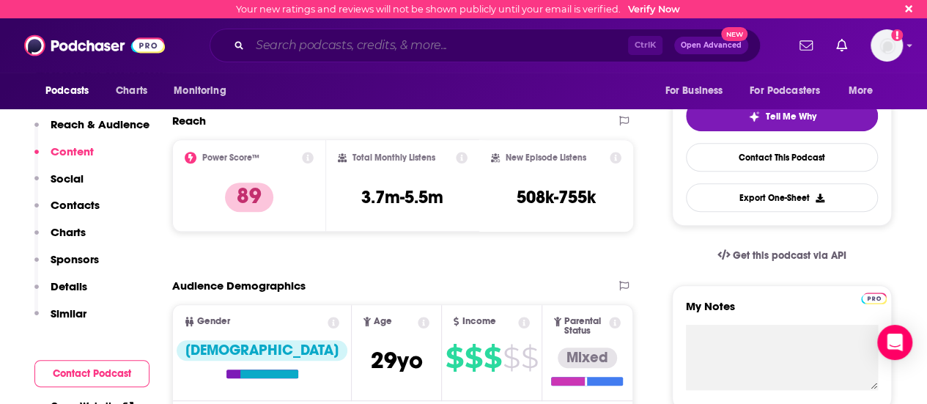
click at [434, 48] on input "Search podcasts, credits, & more..." at bounding box center [439, 45] width 378 height 23
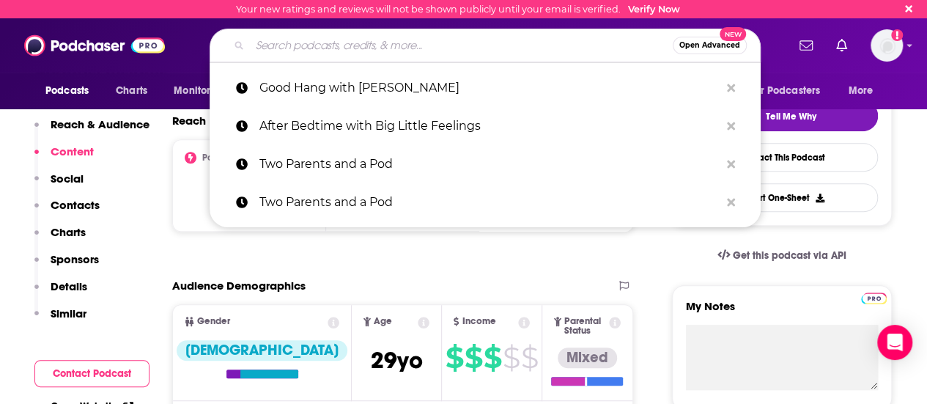
paste input "Armchair Expert with [PERSON_NAME]"
type input "Armchair Expert with [PERSON_NAME]"
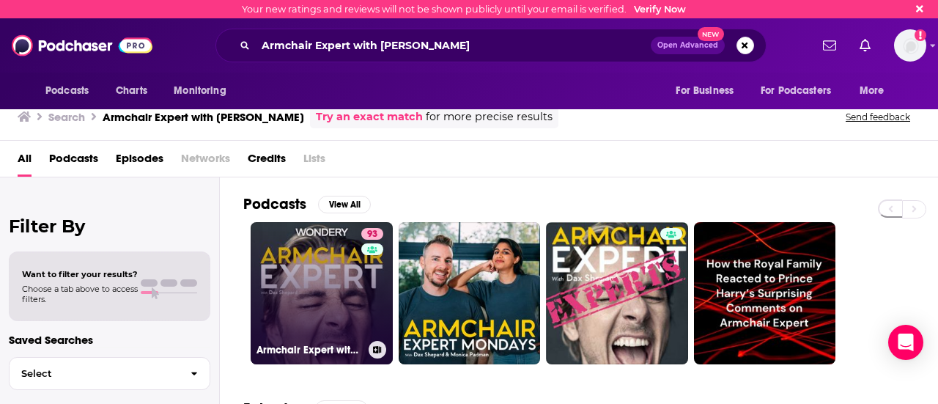
click at [377, 286] on div "93" at bounding box center [374, 284] width 26 height 113
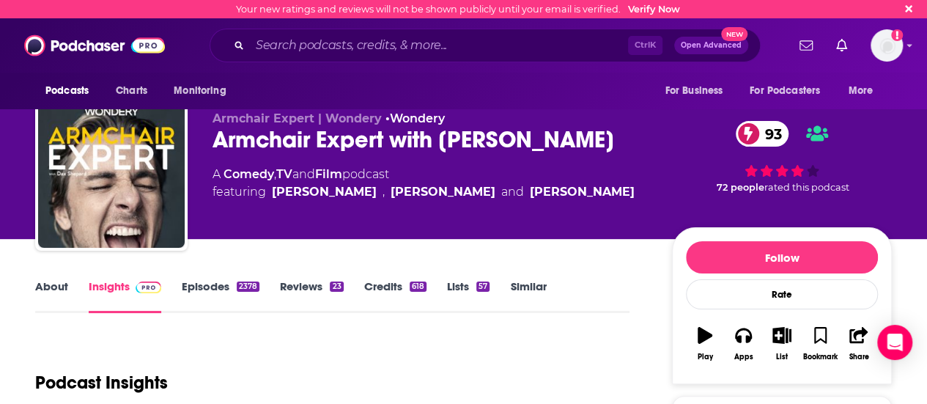
click at [219, 281] on link "Episodes 2378" at bounding box center [221, 296] width 78 height 34
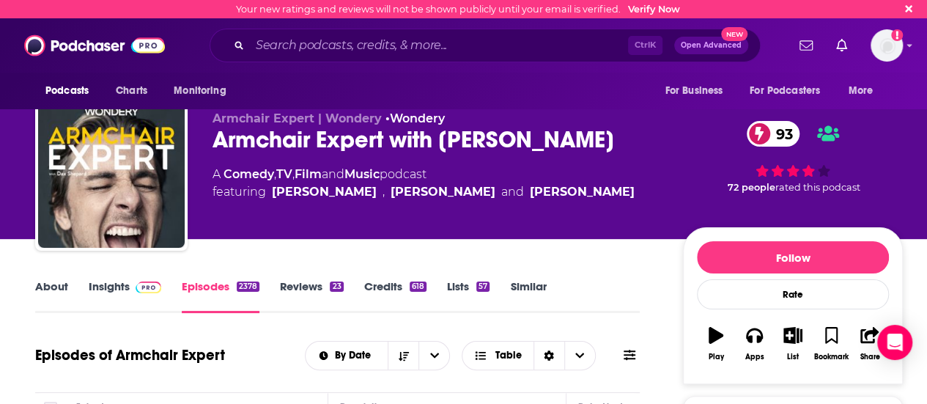
click at [114, 285] on link "Insights" at bounding box center [125, 296] width 73 height 34
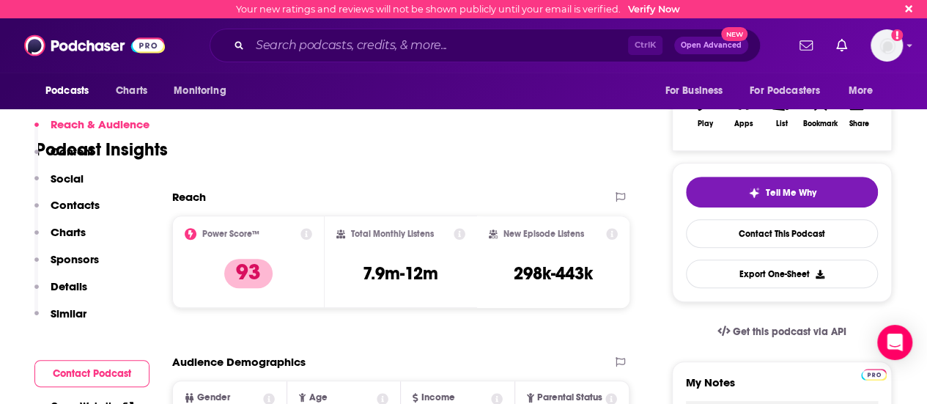
scroll to position [293, 0]
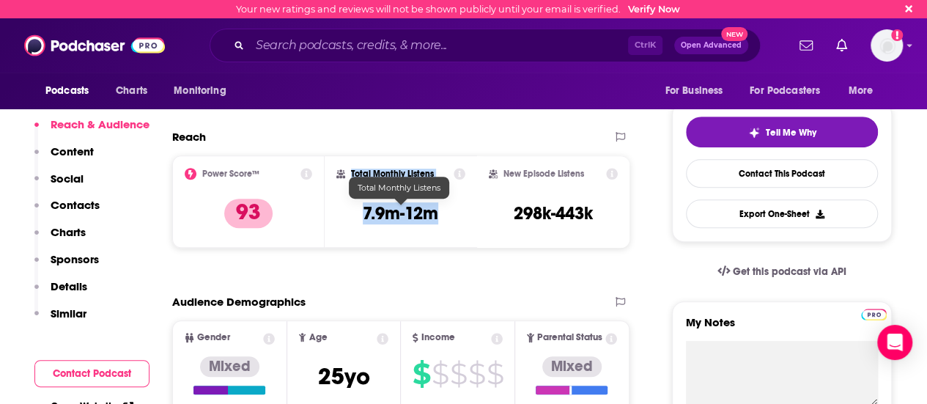
drag, startPoint x: 352, startPoint y: 174, endPoint x: 448, endPoint y: 222, distance: 107.1
click at [448, 222] on div "Total Monthly Listens 7.9m-12m" at bounding box center [400, 201] width 129 height 67
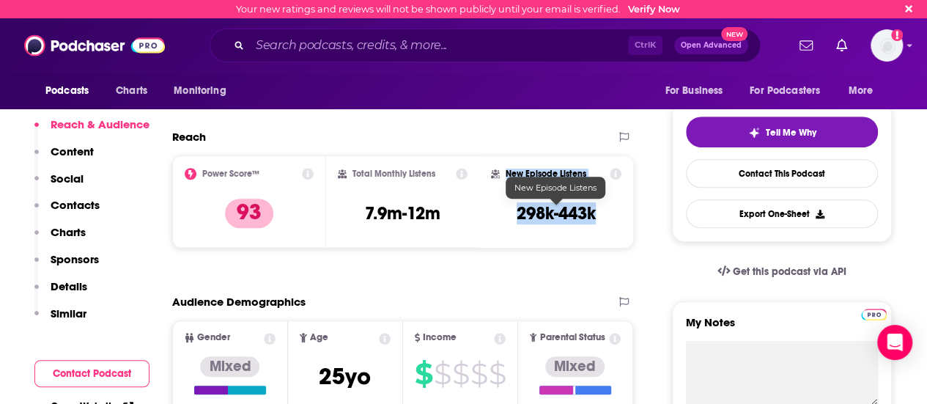
drag, startPoint x: 504, startPoint y: 169, endPoint x: 604, endPoint y: 218, distance: 111.1
click at [604, 218] on div "New Episode Listens 298k-443k" at bounding box center [556, 201] width 130 height 67
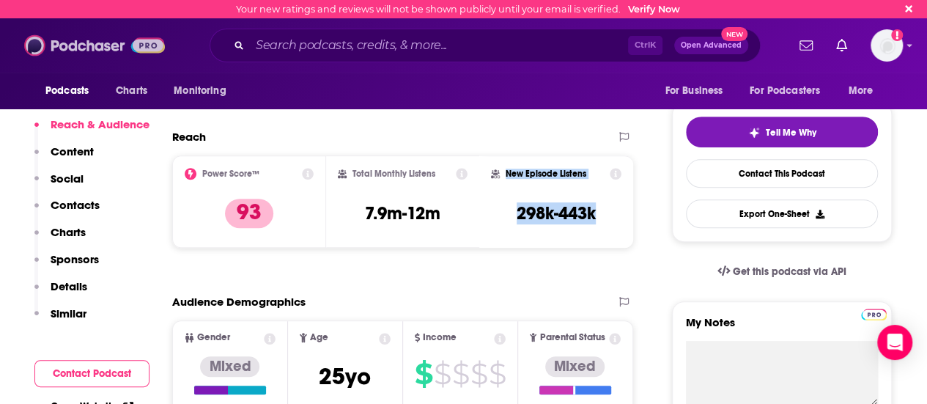
click at [75, 50] on img at bounding box center [94, 46] width 141 height 28
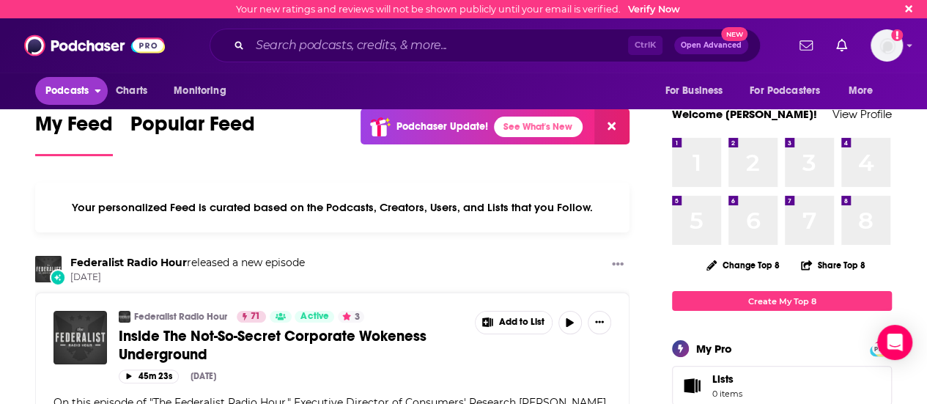
click at [64, 92] on span "Podcasts" at bounding box center [66, 91] width 43 height 21
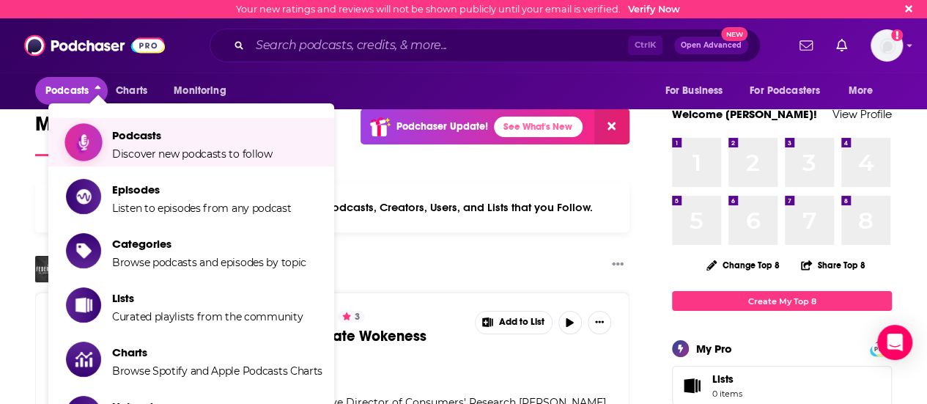
click at [161, 156] on span "Discover new podcasts to follow" at bounding box center [192, 153] width 160 height 13
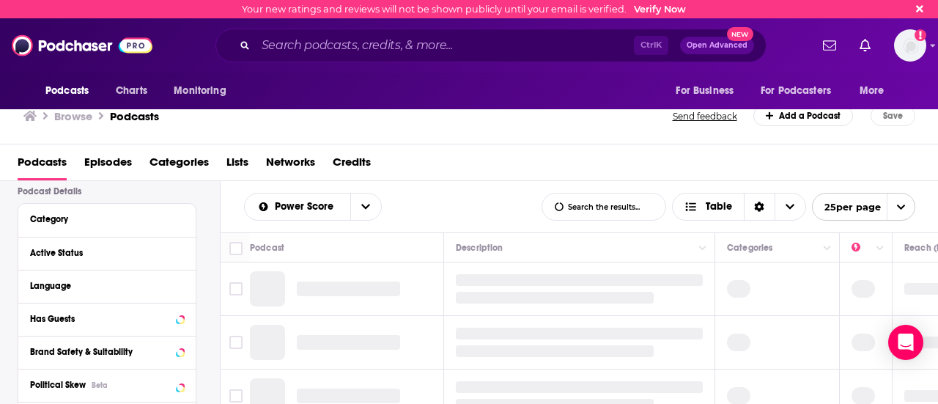
scroll to position [73, 0]
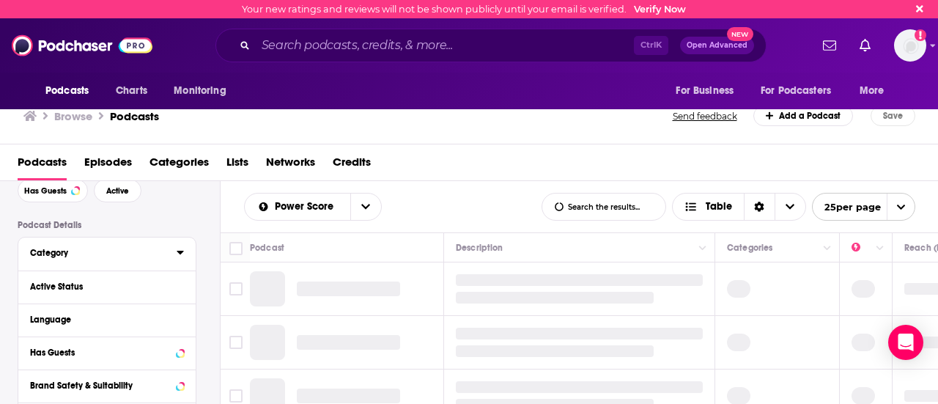
click at [177, 254] on icon at bounding box center [180, 252] width 7 height 12
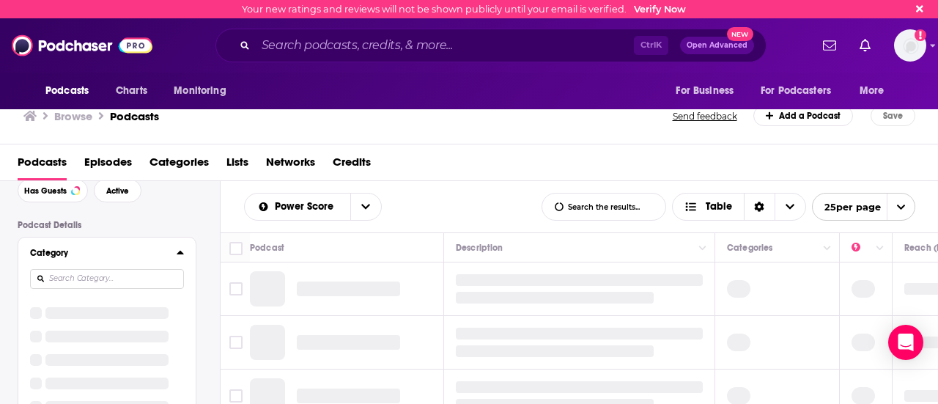
click at [137, 269] on input at bounding box center [107, 279] width 154 height 20
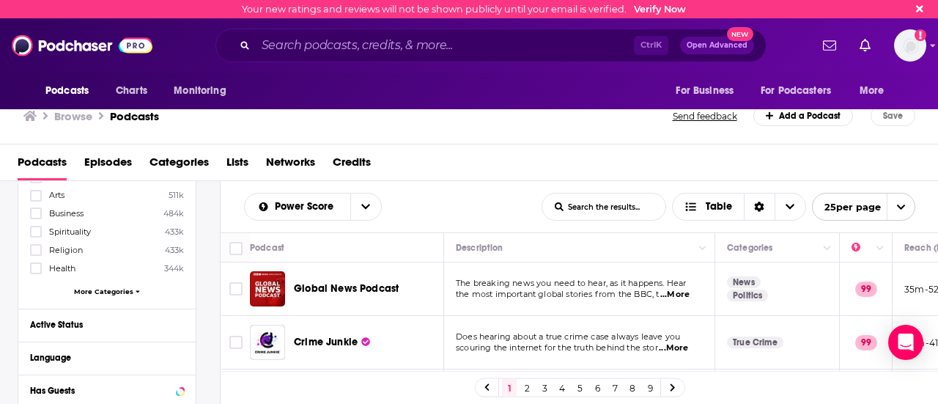
scroll to position [88, 0]
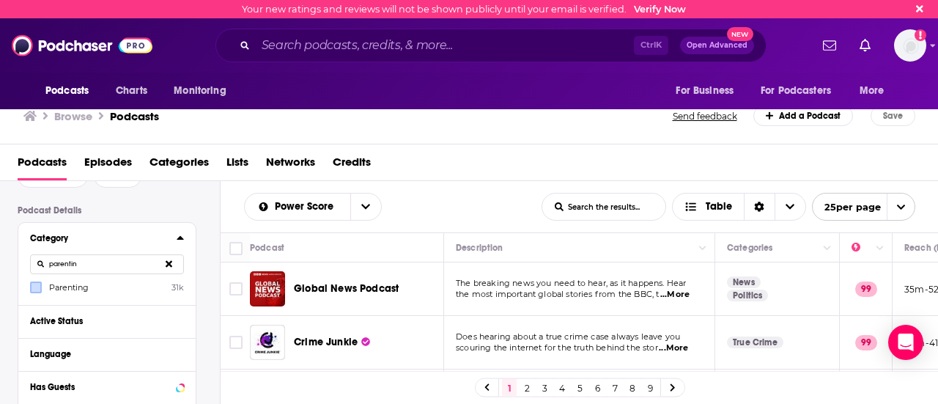
type input "parentin"
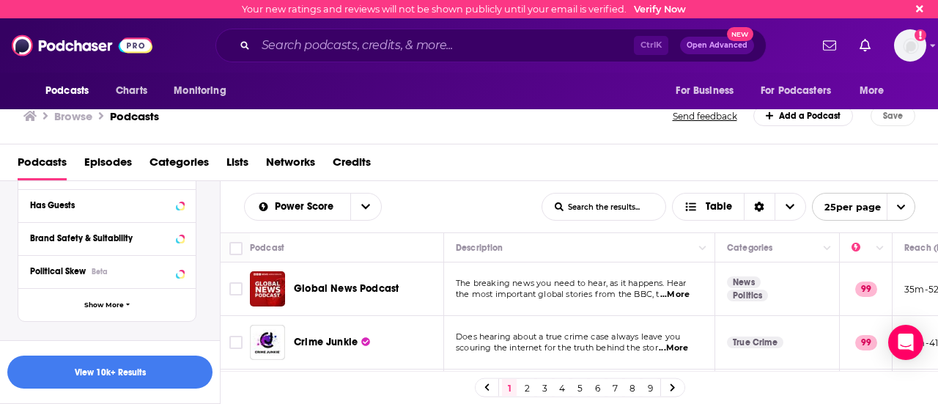
scroll to position [196, 0]
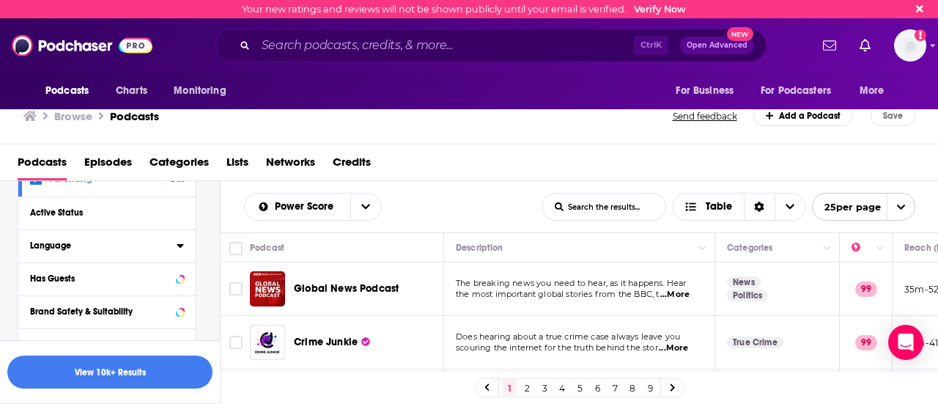
click at [143, 242] on div "Language" at bounding box center [98, 245] width 137 height 10
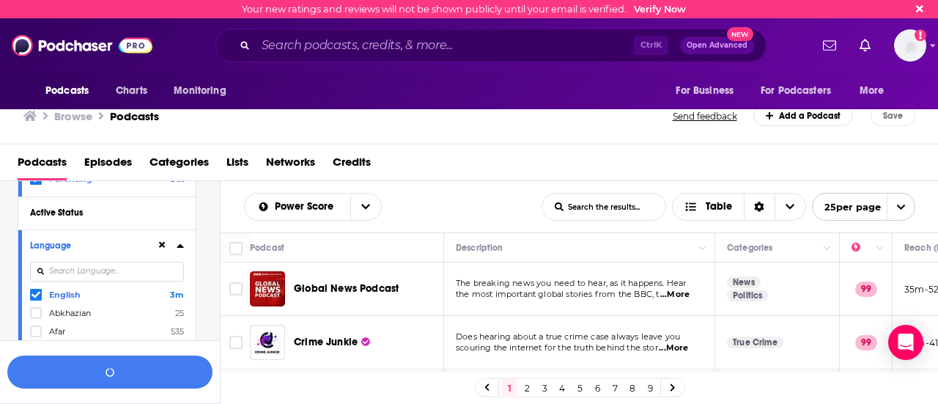
click at [170, 247] on div at bounding box center [170, 245] width 28 height 18
click at [178, 242] on icon at bounding box center [180, 246] width 7 height 12
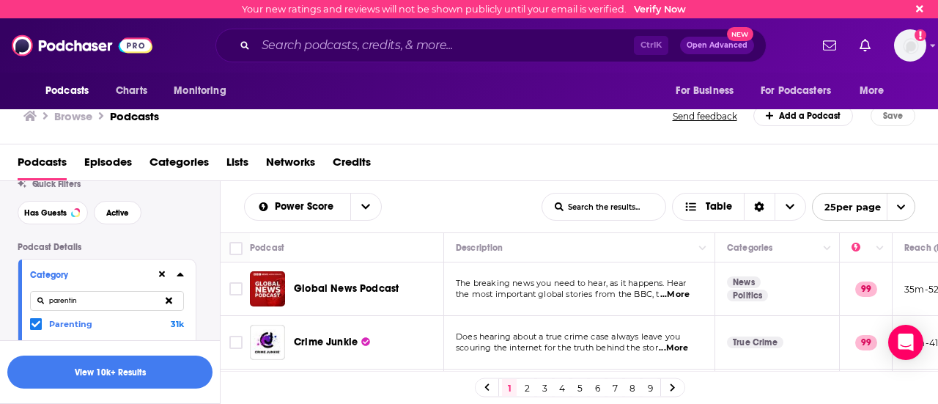
scroll to position [0, 0]
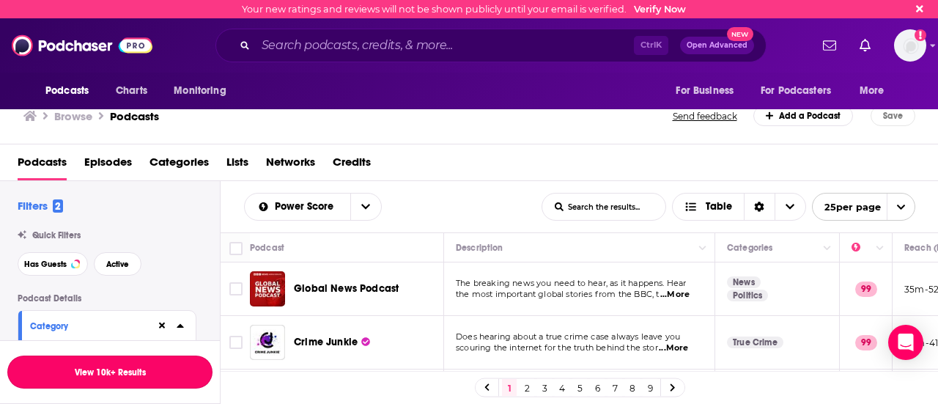
click at [121, 373] on button "View 10k+ Results" at bounding box center [109, 371] width 205 height 33
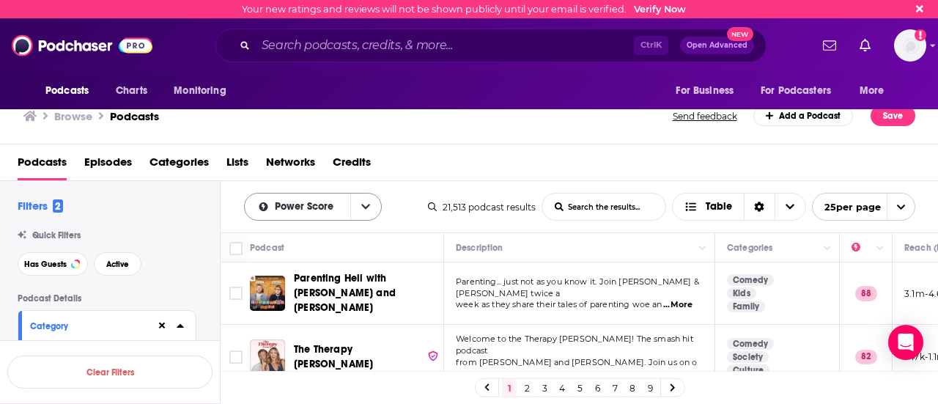
click at [368, 207] on icon "open menu" at bounding box center [365, 206] width 9 height 10
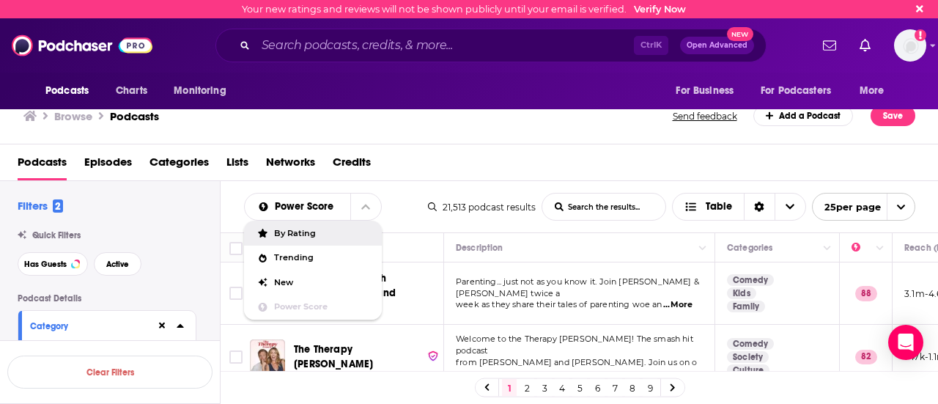
click at [309, 236] on span "By Rating" at bounding box center [322, 233] width 96 height 8
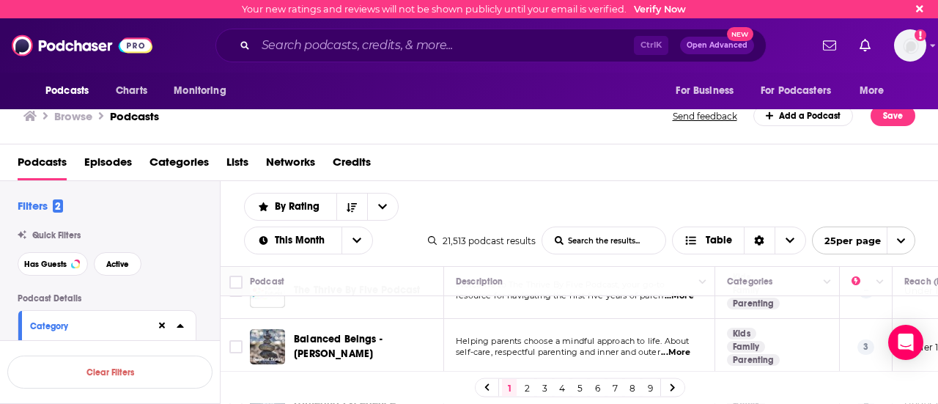
scroll to position [220, 0]
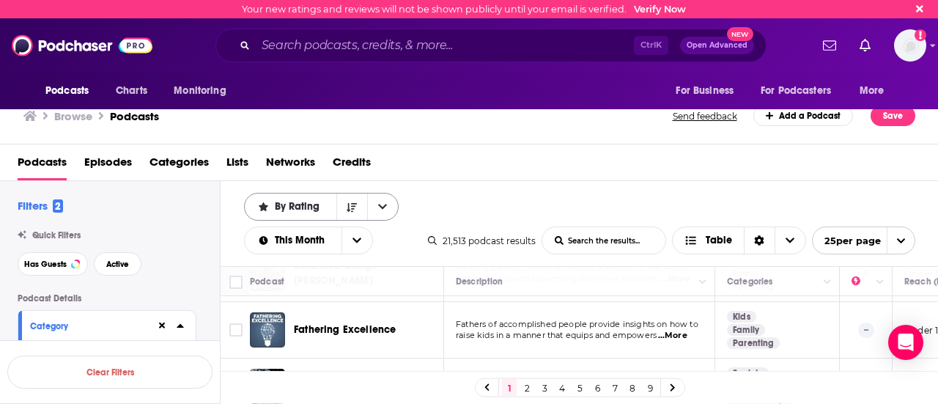
click at [383, 204] on icon "open menu" at bounding box center [382, 206] width 9 height 10
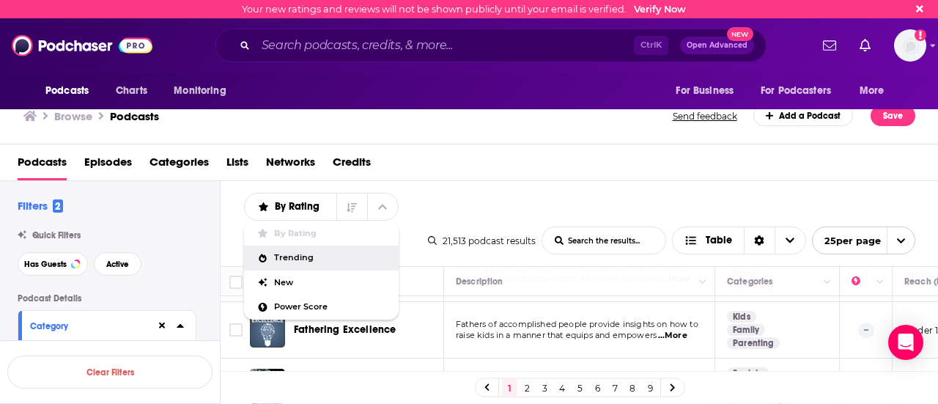
click at [300, 258] on span "Trending" at bounding box center [330, 257] width 113 height 8
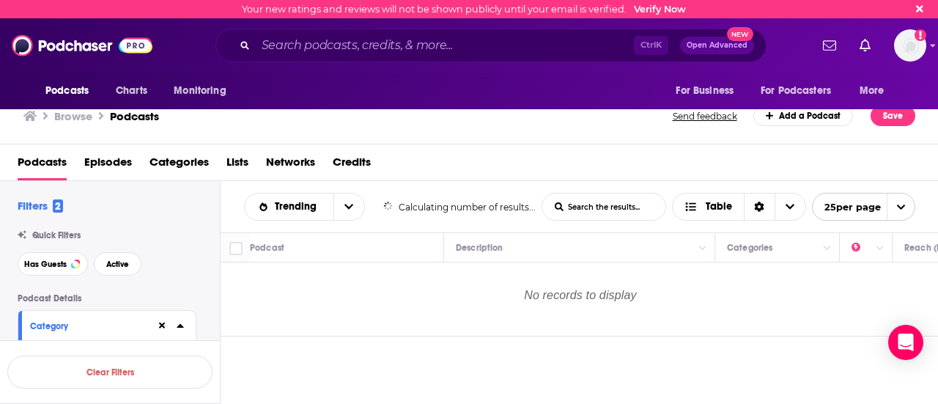
scroll to position [0, 0]
click at [333, 199] on button "open menu" at bounding box center [348, 206] width 31 height 26
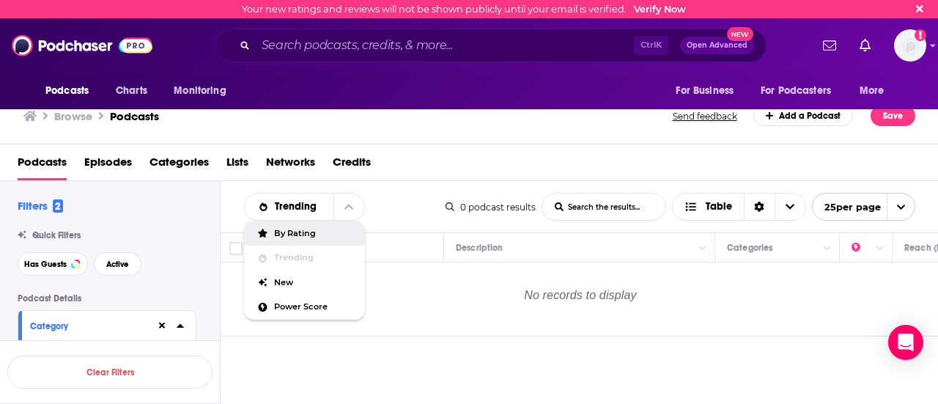
click at [319, 227] on div "By Rating" at bounding box center [304, 233] width 121 height 25
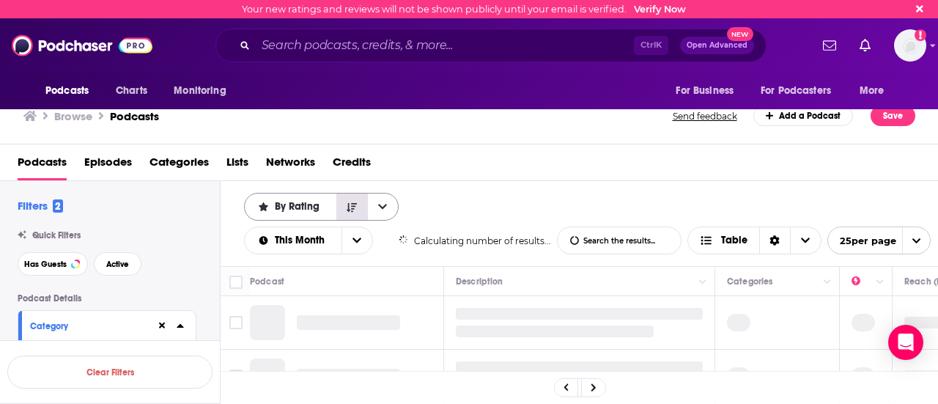
click at [353, 204] on icon "Sort Direction" at bounding box center [352, 207] width 10 height 9
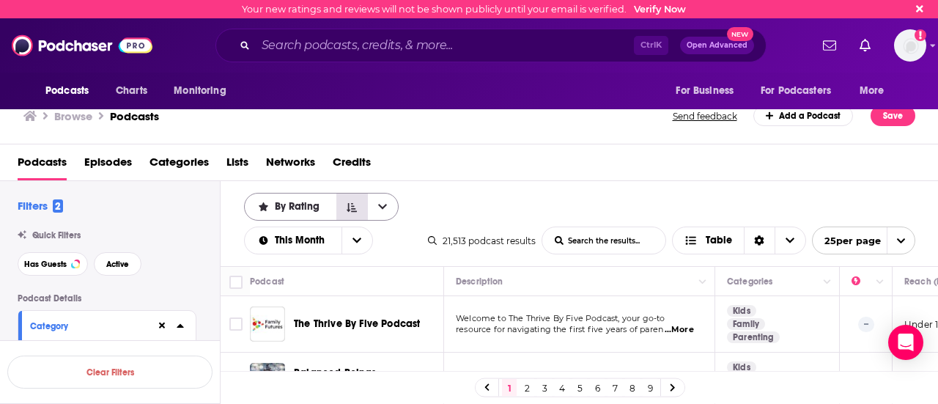
click at [355, 209] on button "Sort Direction" at bounding box center [351, 206] width 31 height 26
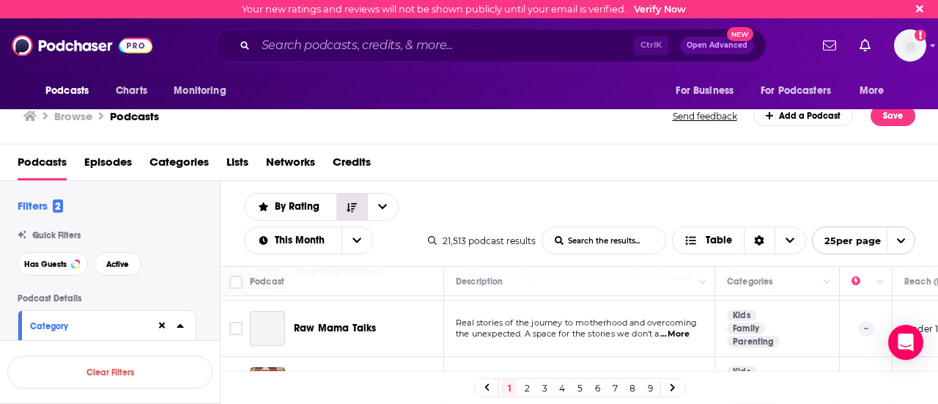
scroll to position [440, 0]
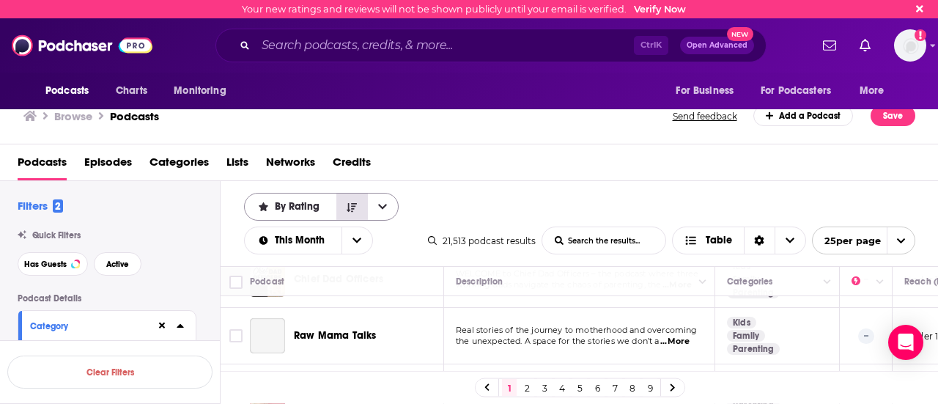
click at [360, 212] on button "Sort Direction" at bounding box center [351, 206] width 31 height 26
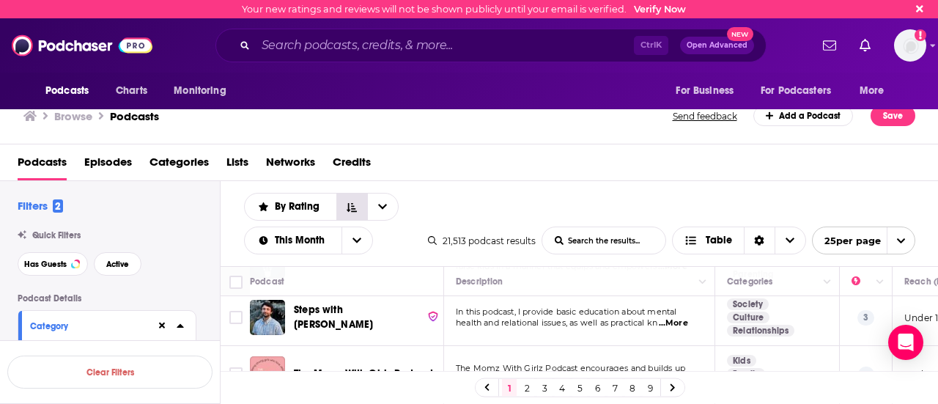
scroll to position [0, 0]
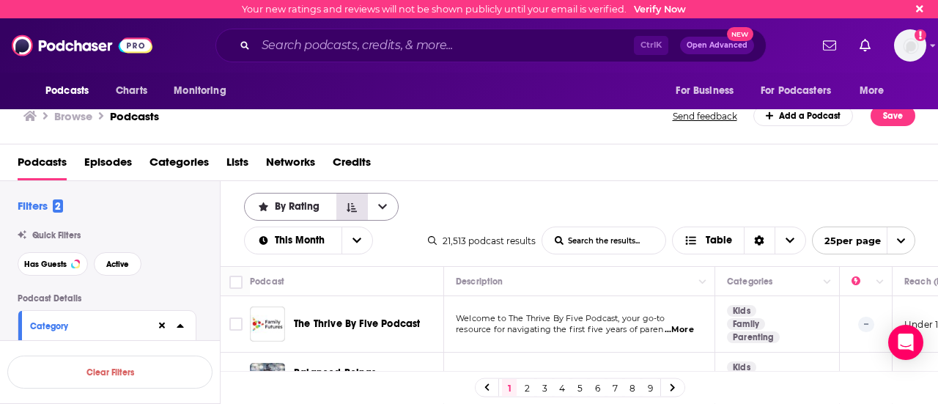
click at [343, 204] on button "Sort Direction" at bounding box center [351, 206] width 31 height 26
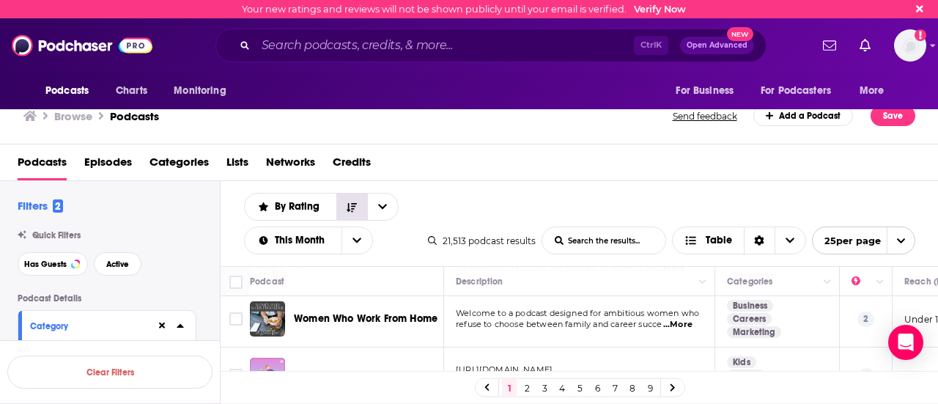
scroll to position [1305, 0]
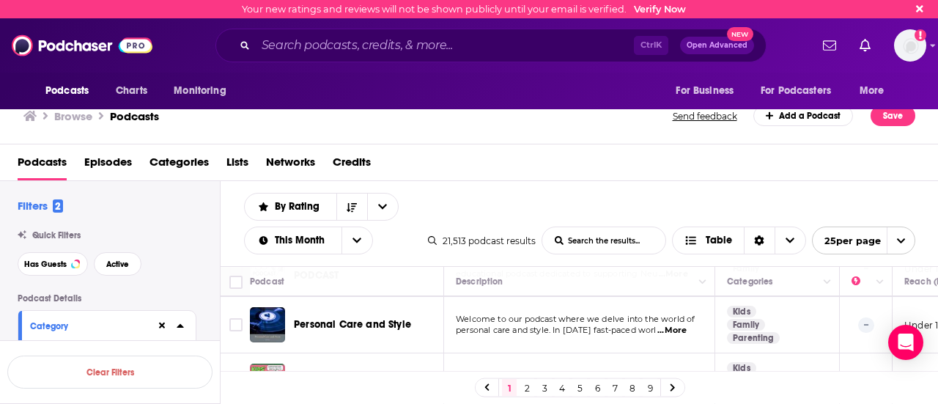
click at [531, 390] on link "2" at bounding box center [526, 388] width 15 height 18
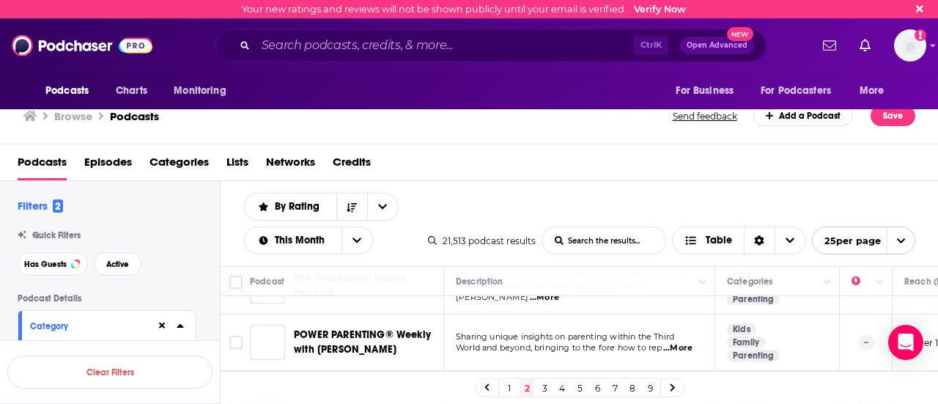
scroll to position [293, 0]
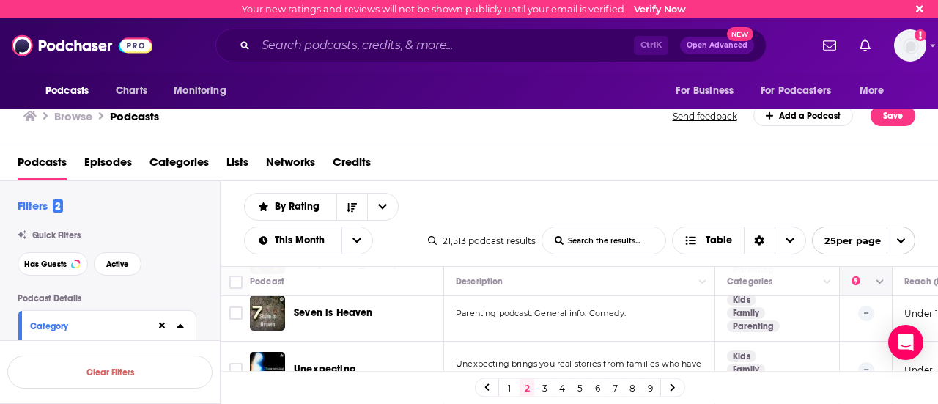
click at [862, 279] on icon "Move" at bounding box center [865, 281] width 12 height 4
click at [878, 283] on icon "Column Actions" at bounding box center [879, 282] width 7 height 9
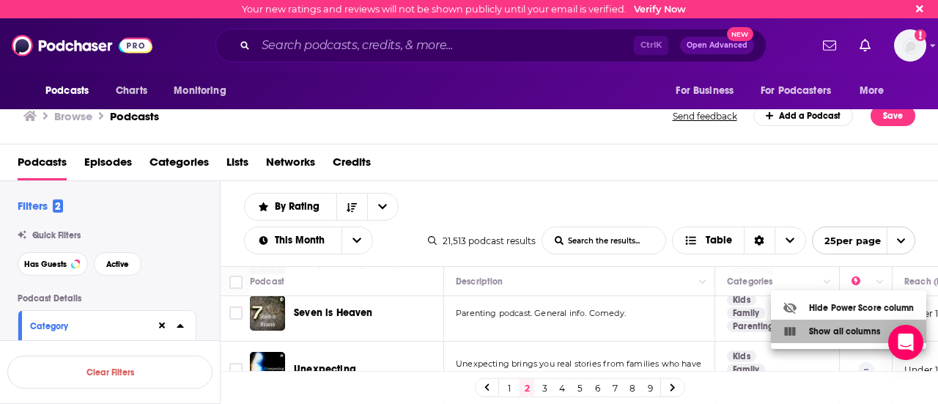
click at [845, 335] on div "Show all columns" at bounding box center [830, 331] width 97 height 15
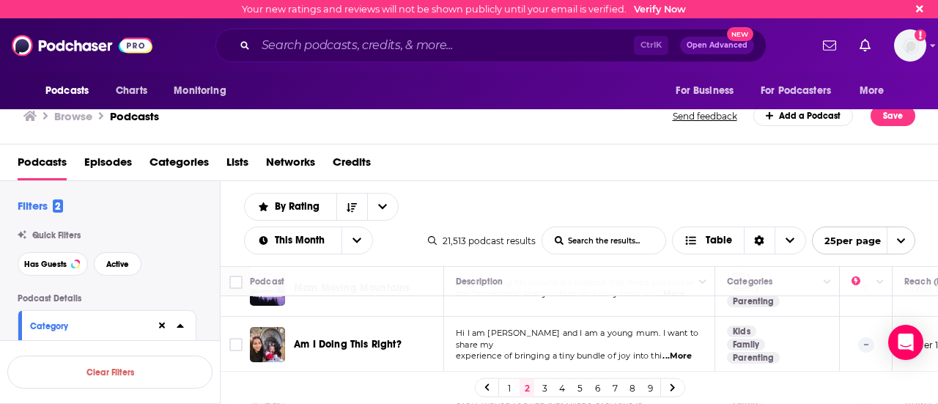
scroll to position [0, 0]
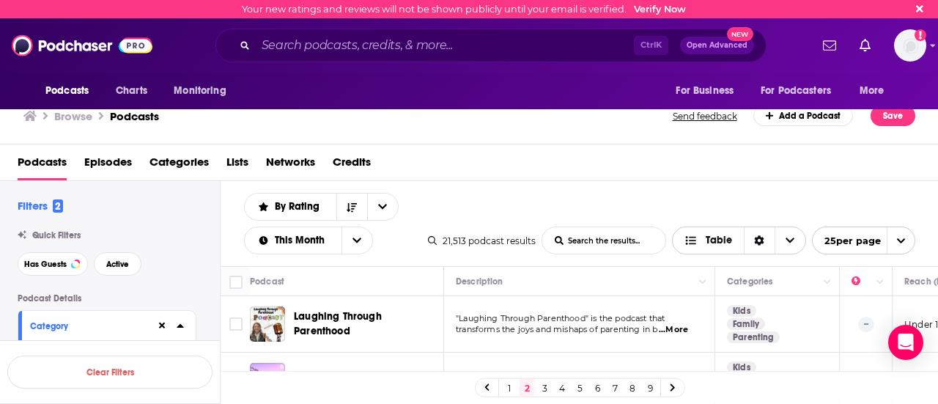
click at [783, 237] on span "Choose View" at bounding box center [789, 240] width 31 height 26
click at [651, 193] on div "By Rating List Search Input Search the results... This Month Table 21,513 podca…" at bounding box center [580, 223] width 718 height 85
click at [379, 204] on icon "open menu" at bounding box center [382, 206] width 9 height 10
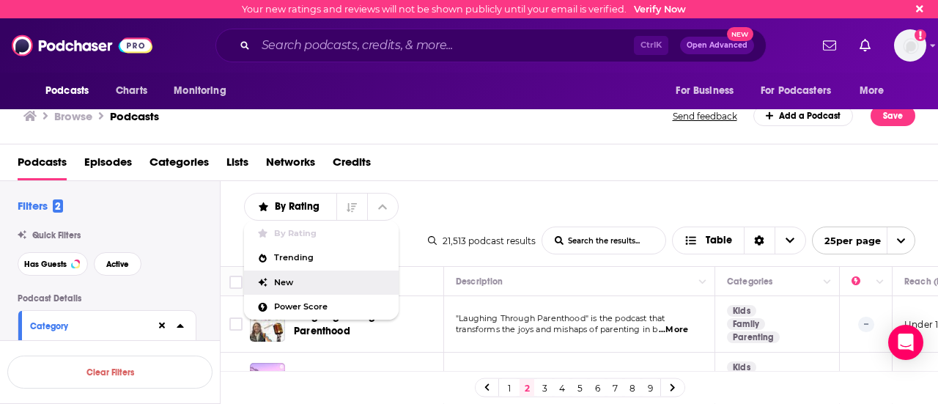
click at [325, 278] on span "New" at bounding box center [330, 282] width 113 height 8
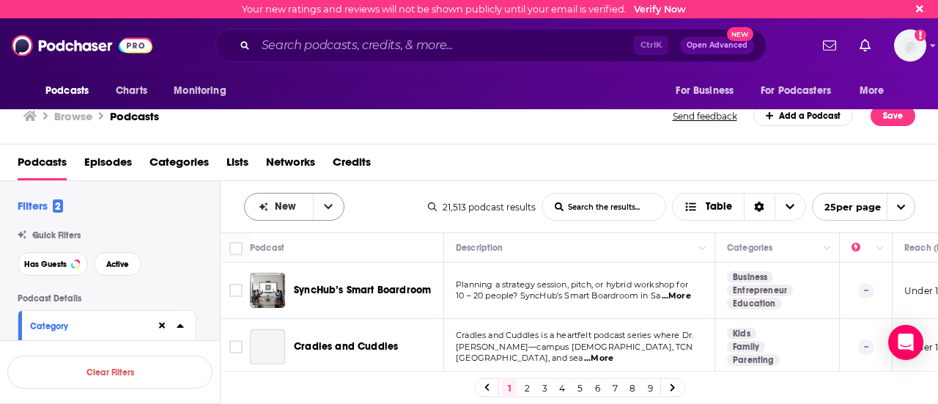
click at [330, 206] on icon "open menu" at bounding box center [328, 206] width 9 height 10
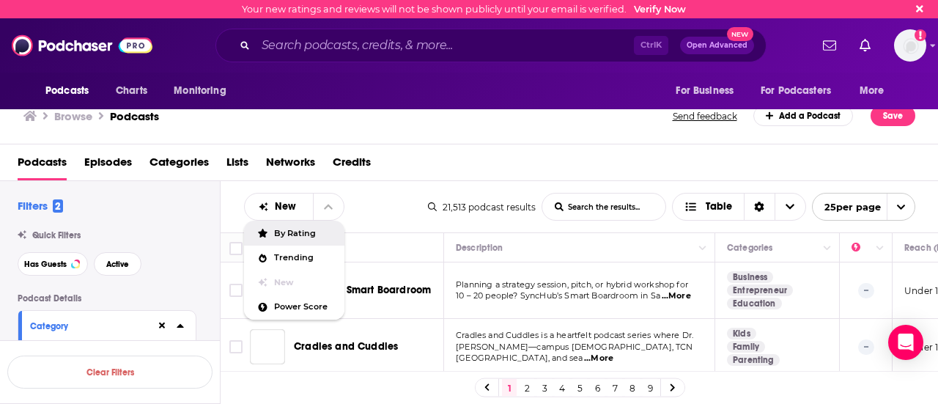
click at [317, 232] on span "By Rating" at bounding box center [303, 233] width 59 height 8
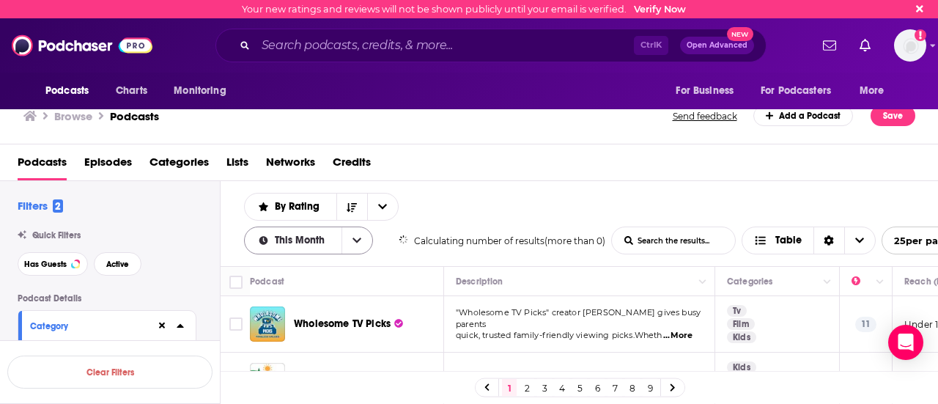
click at [359, 238] on icon "open menu" at bounding box center [356, 240] width 9 height 5
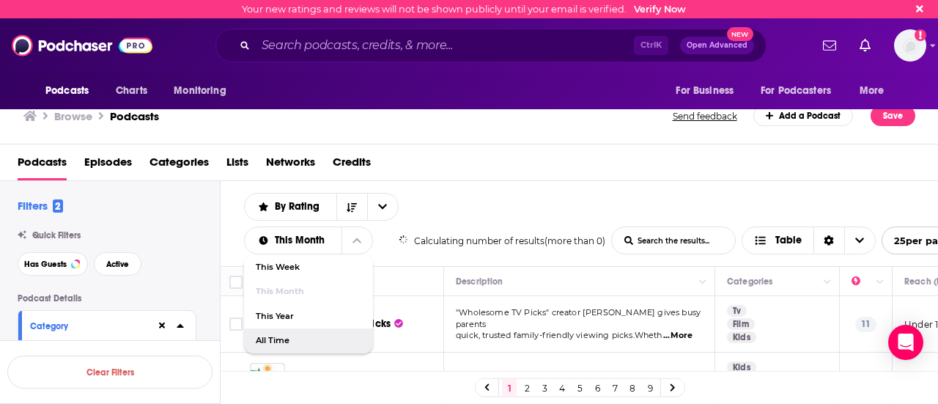
click at [276, 339] on span "All Time" at bounding box center [308, 340] width 105 height 8
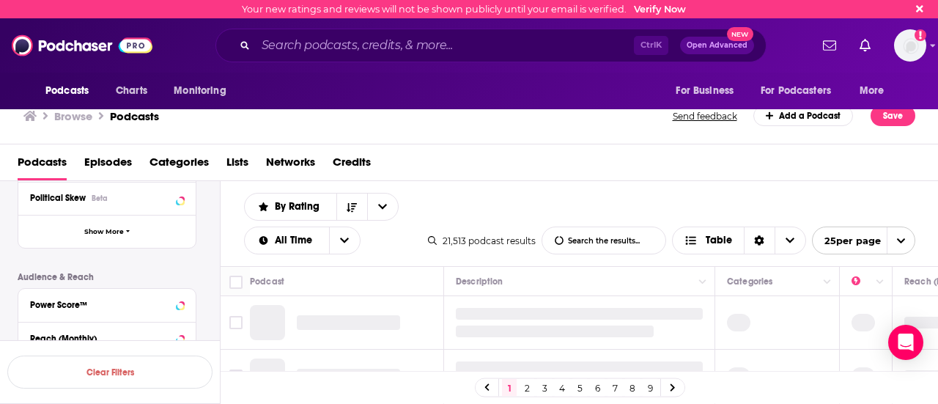
scroll to position [366, 0]
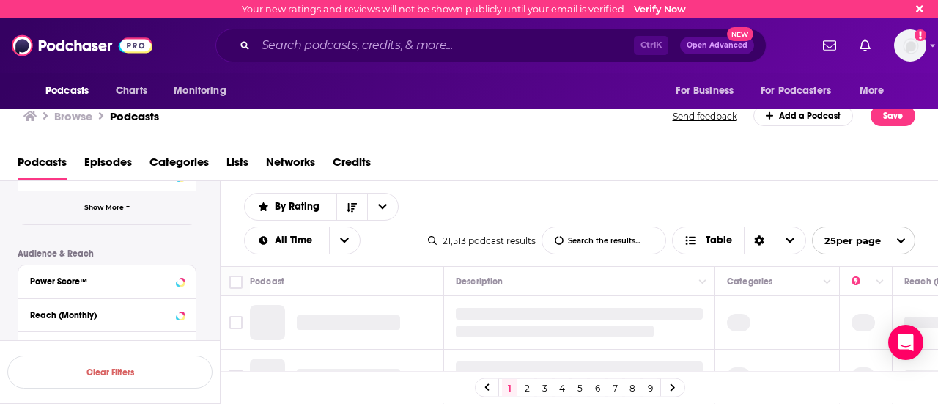
click at [139, 204] on button "Show More" at bounding box center [106, 207] width 177 height 33
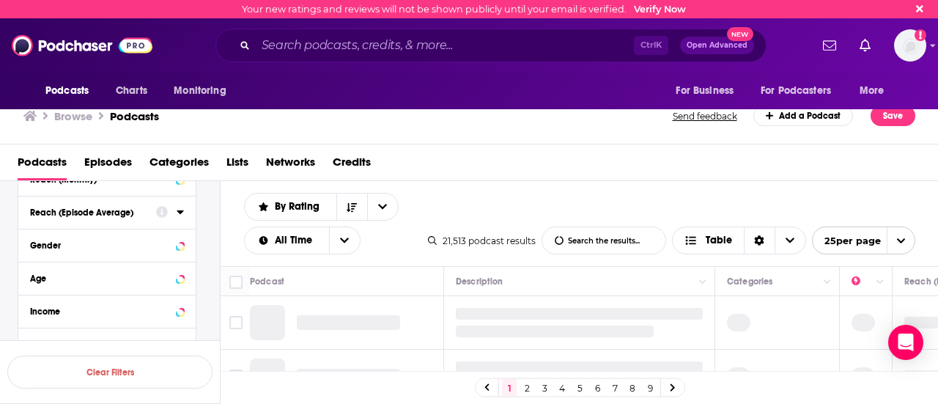
scroll to position [865, 0]
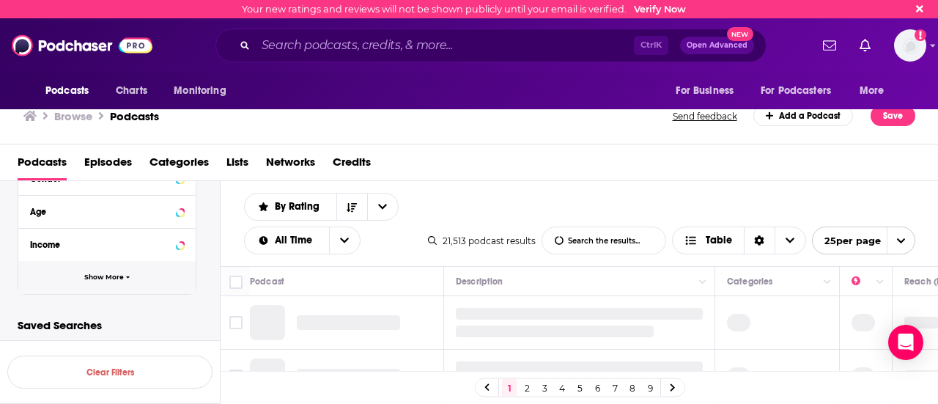
click at [108, 284] on button "Show More" at bounding box center [106, 277] width 177 height 33
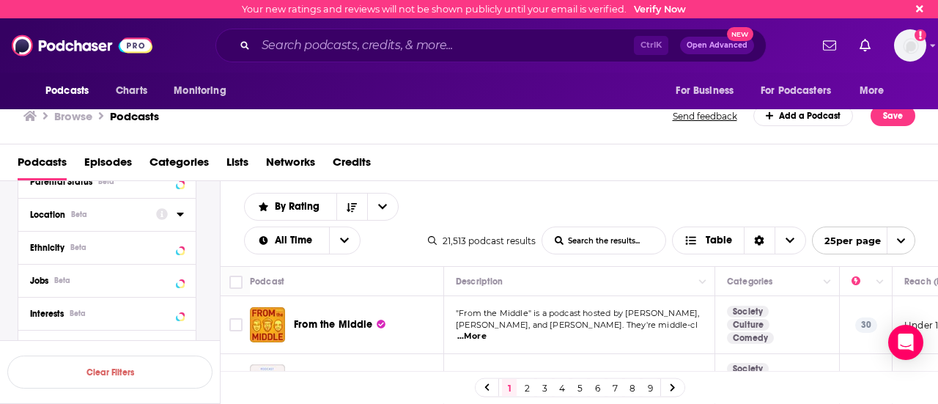
scroll to position [938, 0]
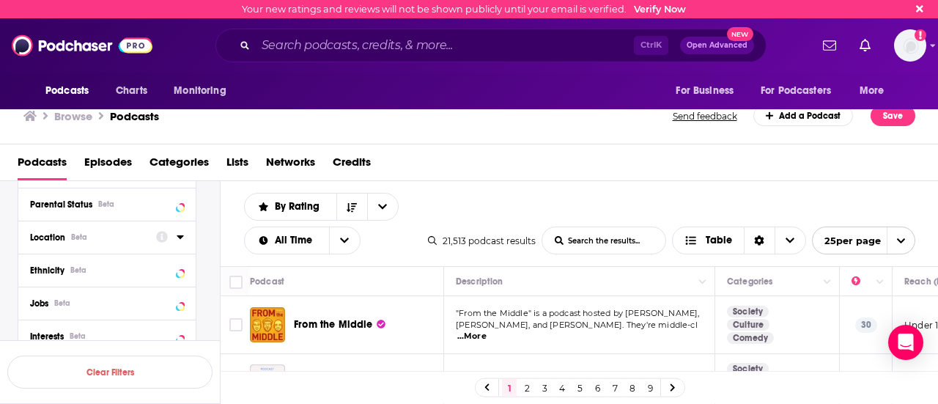
click at [100, 238] on div "Location Beta" at bounding box center [88, 237] width 116 height 10
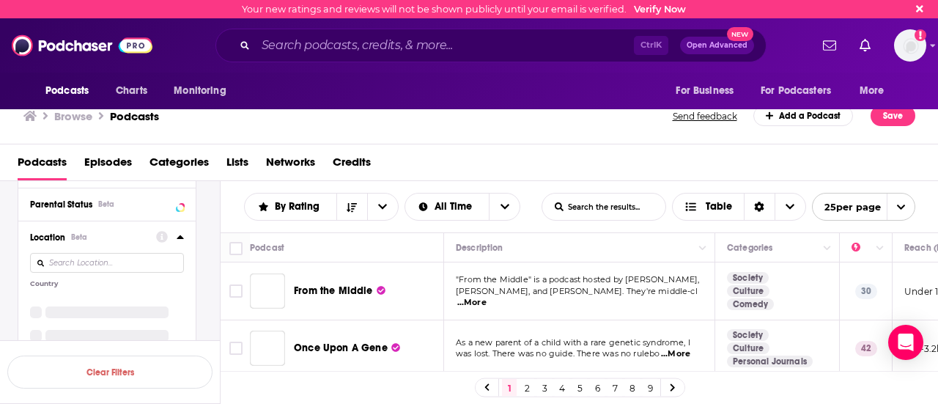
click at [178, 234] on icon at bounding box center [180, 237] width 7 height 12
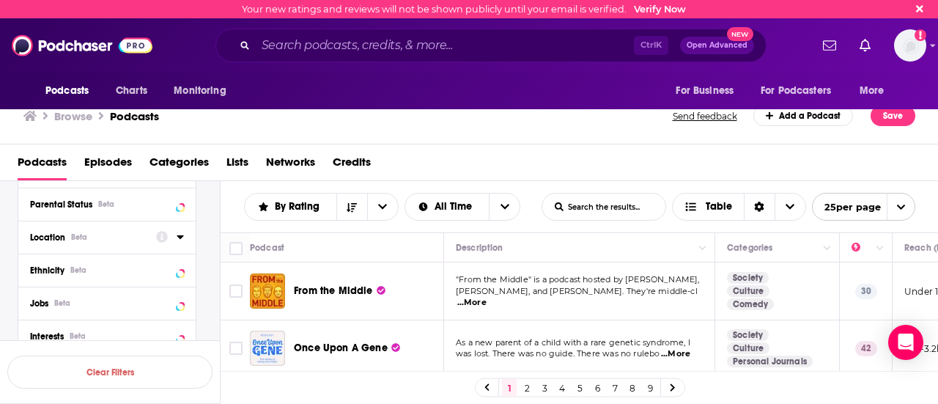
click at [178, 234] on icon at bounding box center [180, 237] width 7 height 12
click at [108, 260] on input at bounding box center [107, 263] width 154 height 20
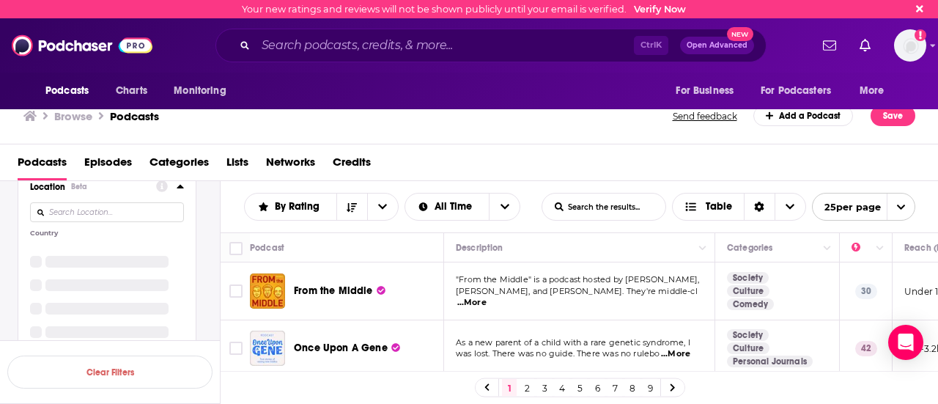
scroll to position [1012, 0]
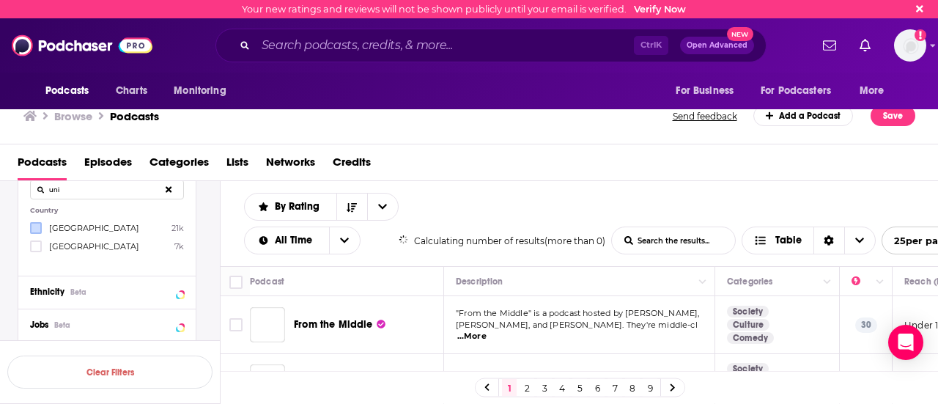
type input "uni"
click at [36, 232] on icon at bounding box center [36, 227] width 9 height 9
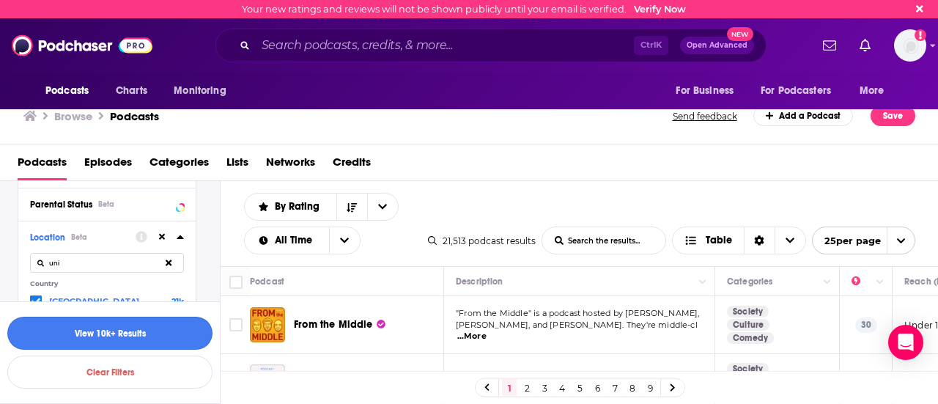
click at [147, 332] on button "View 10k+ Results" at bounding box center [109, 332] width 205 height 33
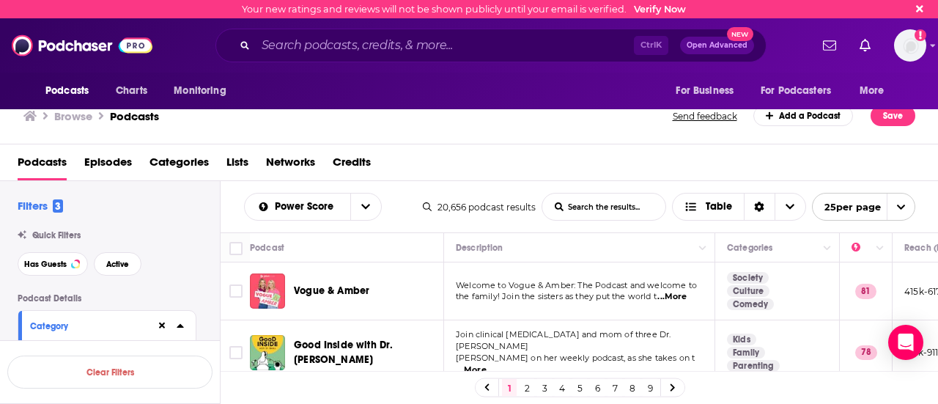
click at [670, 297] on span "...More" at bounding box center [671, 297] width 29 height 12
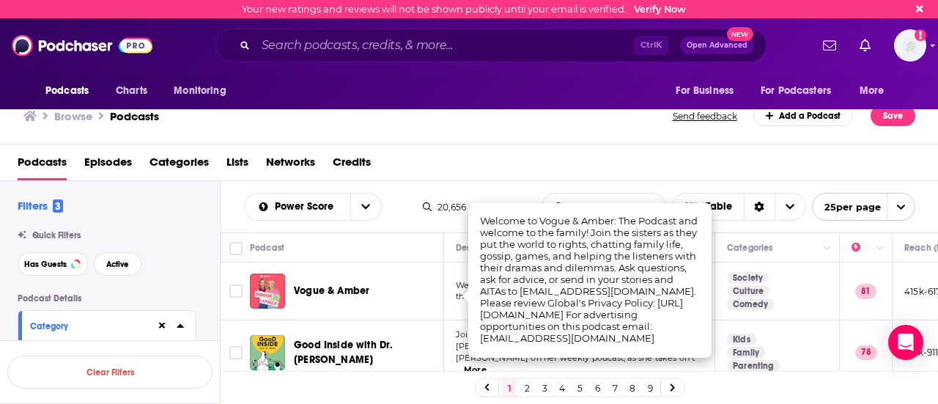
click at [612, 171] on div "Podcasts Episodes Categories Lists Networks Credits" at bounding box center [472, 165] width 909 height 30
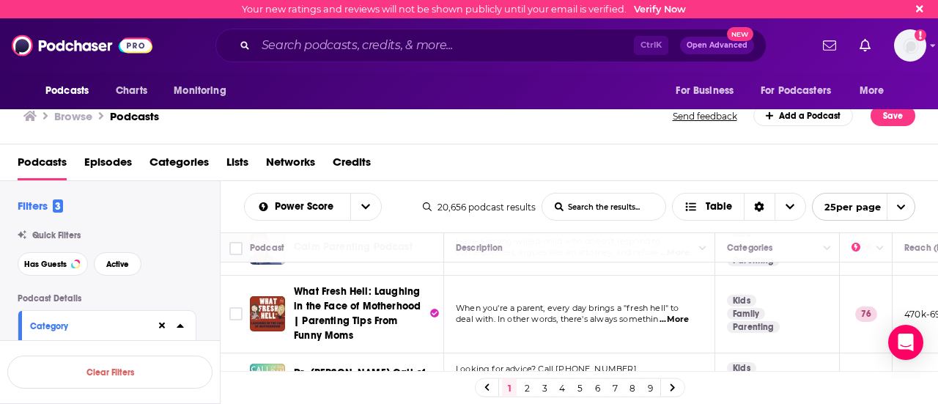
scroll to position [366, 0]
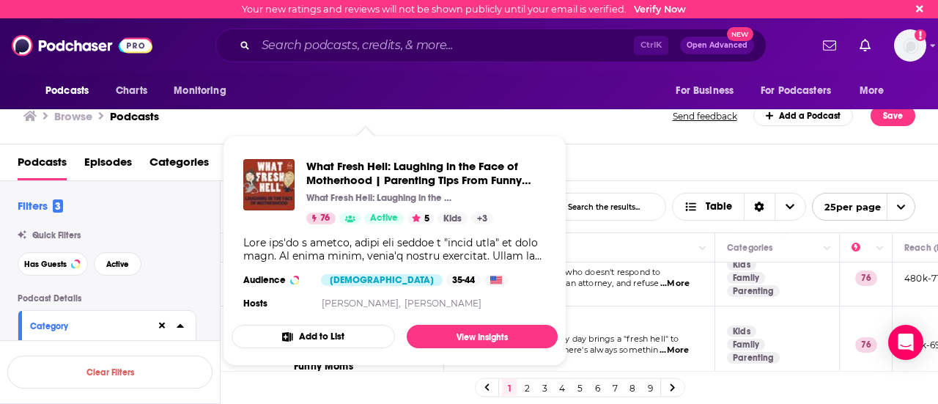
click at [619, 344] on span "deal with. In other words, there's always somethin" at bounding box center [557, 349] width 203 height 10
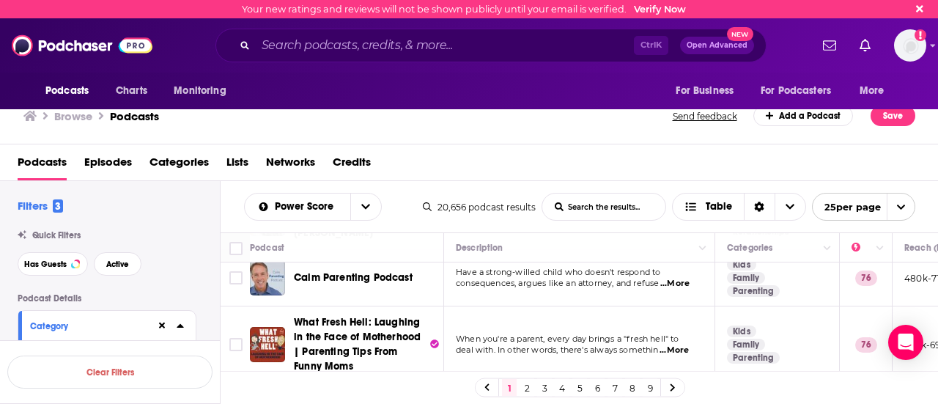
click at [677, 344] on span "...More" at bounding box center [673, 350] width 29 height 12
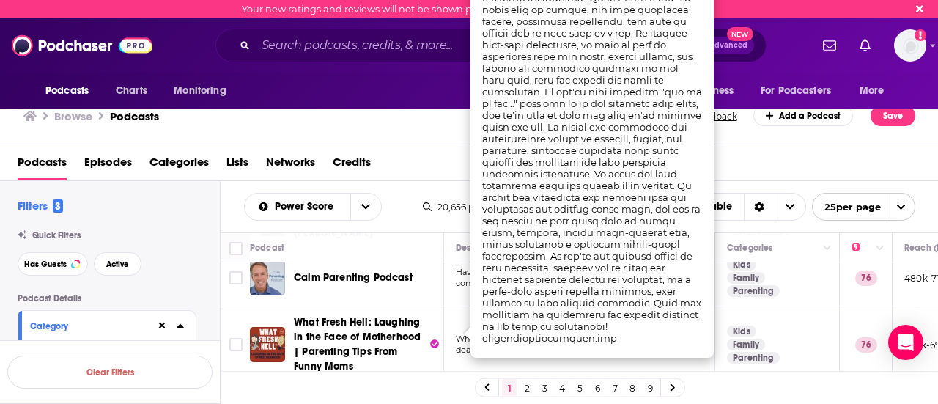
click at [324, 332] on div "Your new ratings and reviews will not be shown publicly until your email is ver…" at bounding box center [469, 202] width 938 height 404
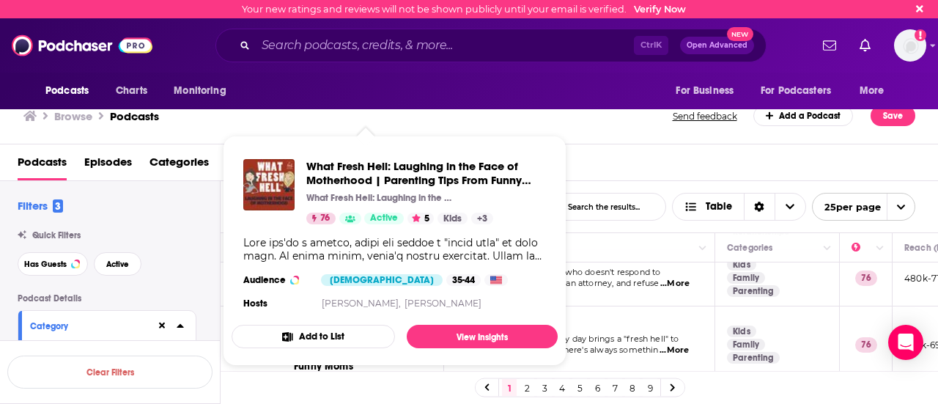
click at [611, 344] on span "deal with. In other words, there's always somethin" at bounding box center [557, 349] width 203 height 10
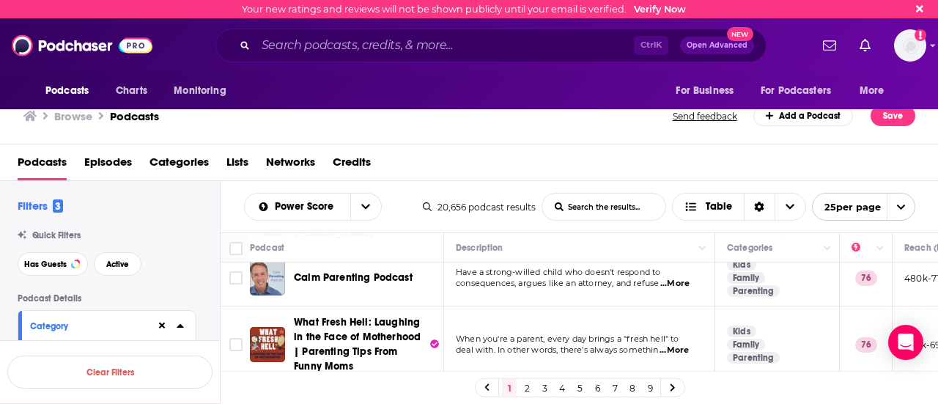
click at [359, 316] on span "What Fresh Hell: Laughing in the Face of Motherhood | Parenting Tips From Funny…" at bounding box center [357, 344] width 127 height 56
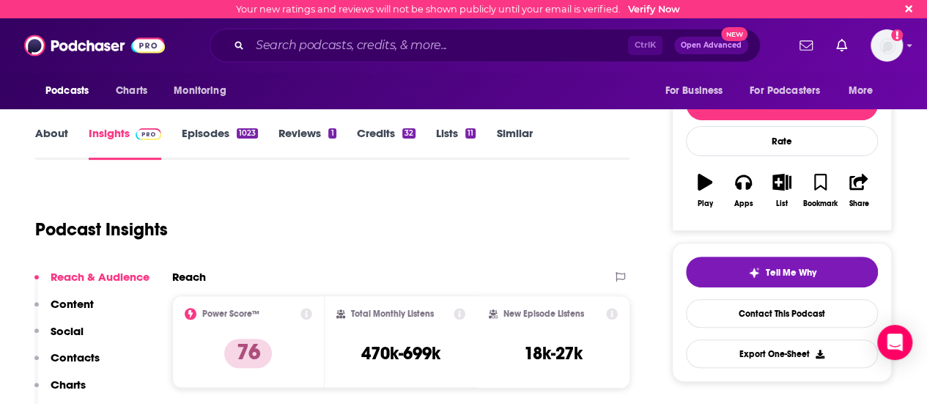
scroll to position [147, 0]
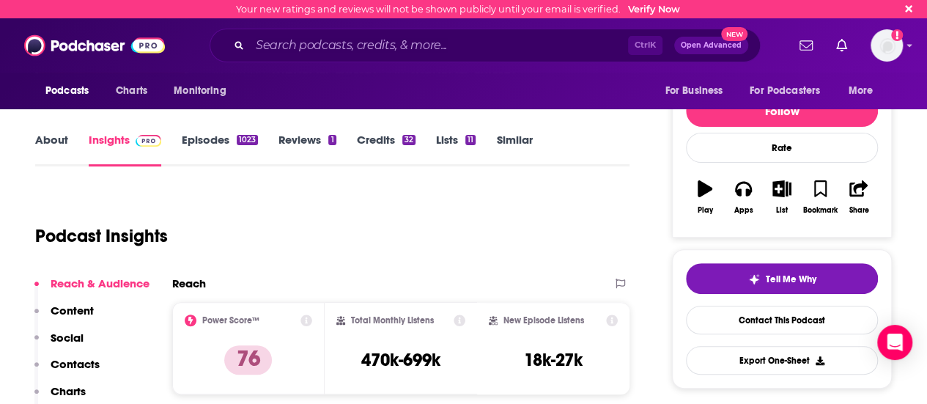
click at [47, 153] on link "About" at bounding box center [51, 150] width 33 height 34
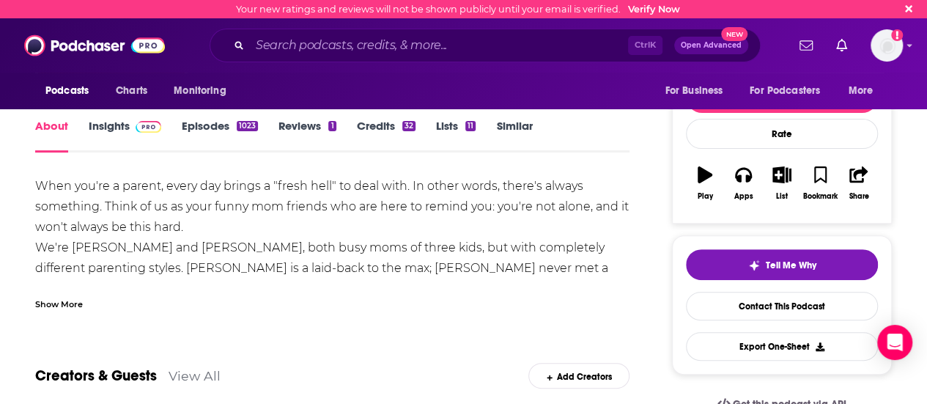
scroll to position [73, 0]
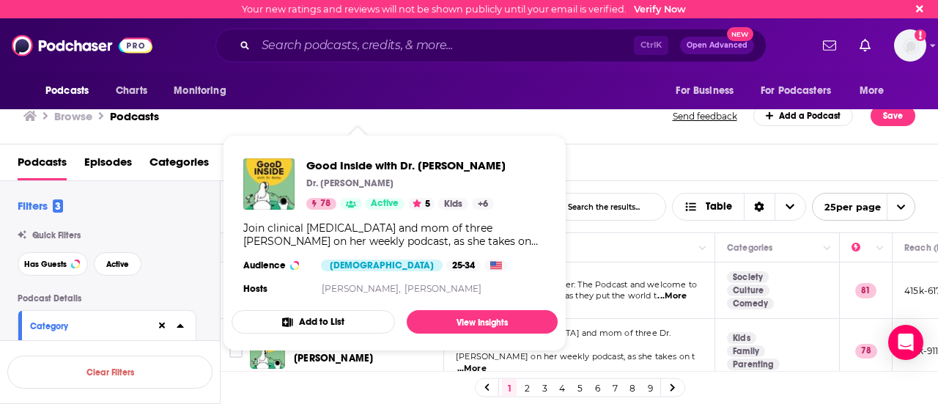
click at [624, 340] on span "Join clinical [MEDICAL_DATA] and mom of three Dr. [PERSON_NAME]" at bounding box center [563, 338] width 215 height 22
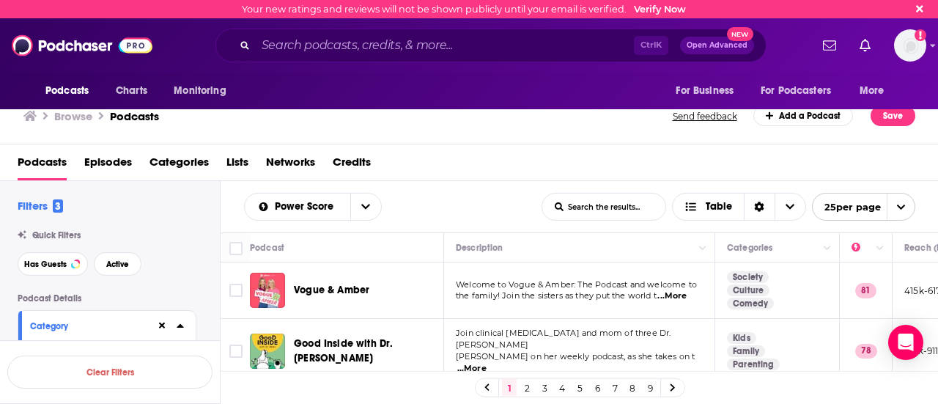
click at [486, 363] on span "...More" at bounding box center [471, 369] width 29 height 12
click at [344, 344] on span "Good Inside with Dr. [PERSON_NAME]" at bounding box center [343, 350] width 99 height 27
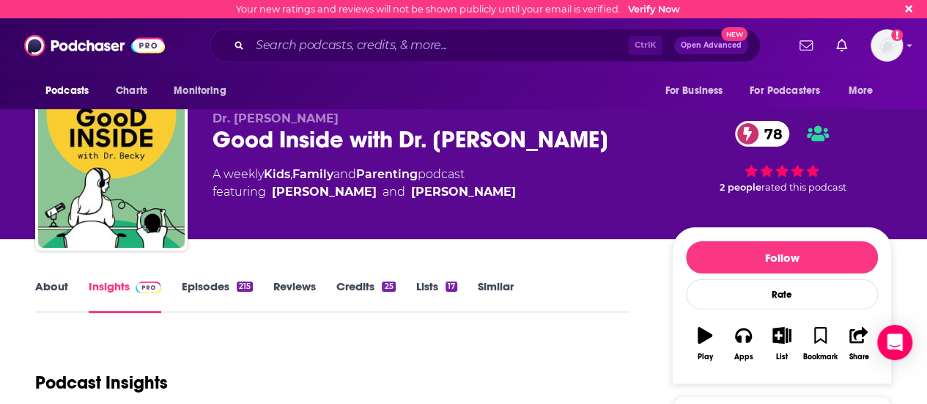
click at [218, 289] on link "Episodes 215" at bounding box center [217, 296] width 71 height 34
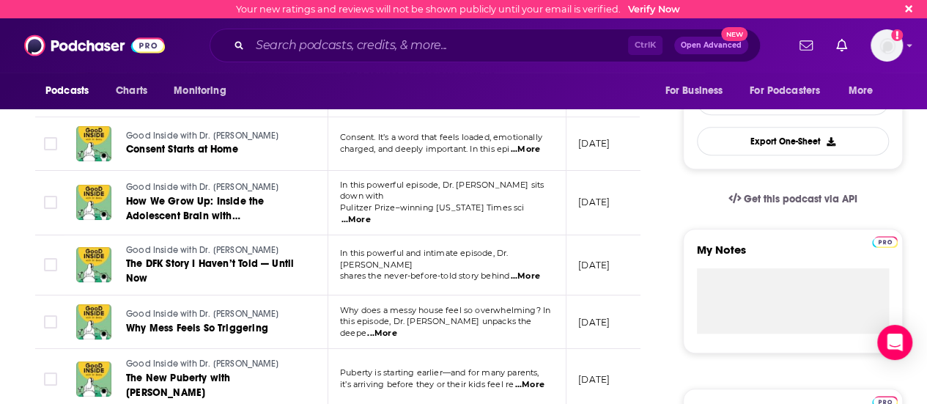
scroll to position [147, 0]
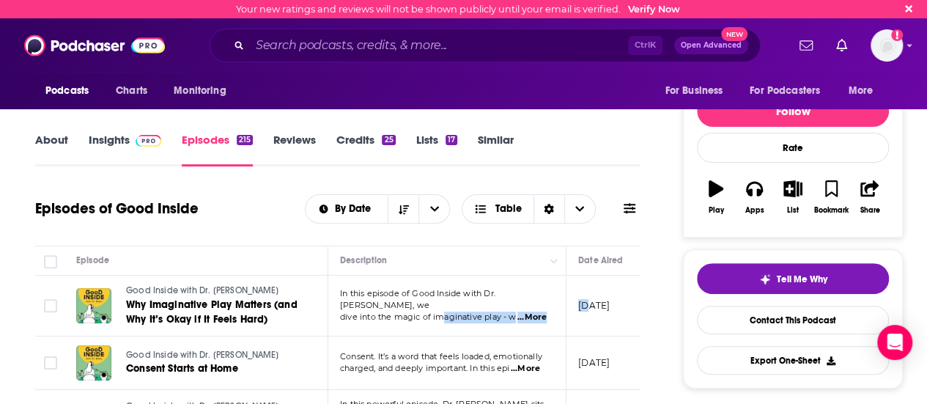
drag, startPoint x: 589, startPoint y: 314, endPoint x: 442, endPoint y: 311, distance: 146.5
click at [442, 311] on tr "Good Inside with Dr. [PERSON_NAME] Why Imaginative Play Matters (and Why It’s O…" at bounding box center [545, 305] width 1020 height 61
click at [610, 307] on p "[DATE]" at bounding box center [594, 305] width 32 height 12
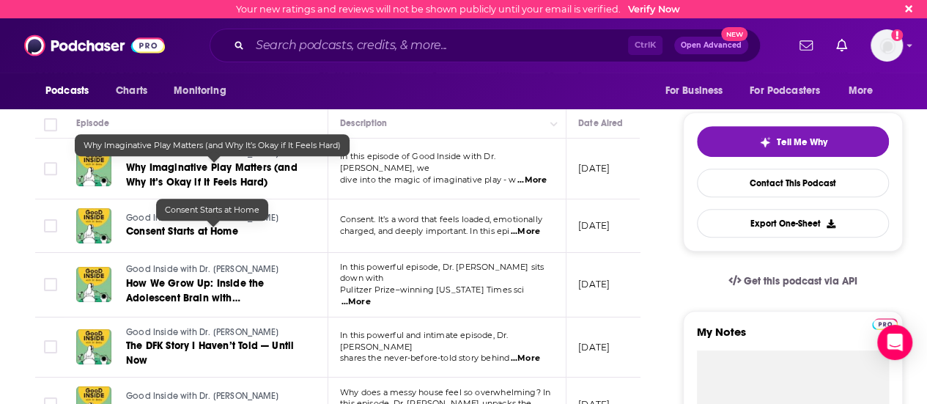
scroll to position [293, 0]
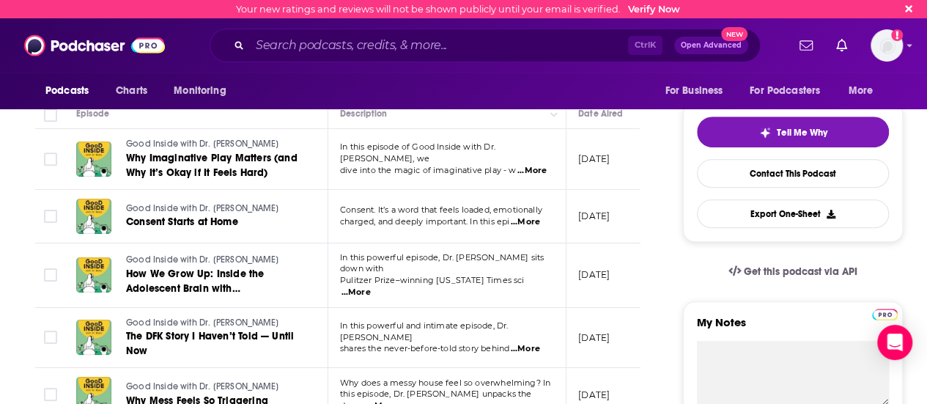
click at [541, 166] on span "...More" at bounding box center [531, 171] width 29 height 12
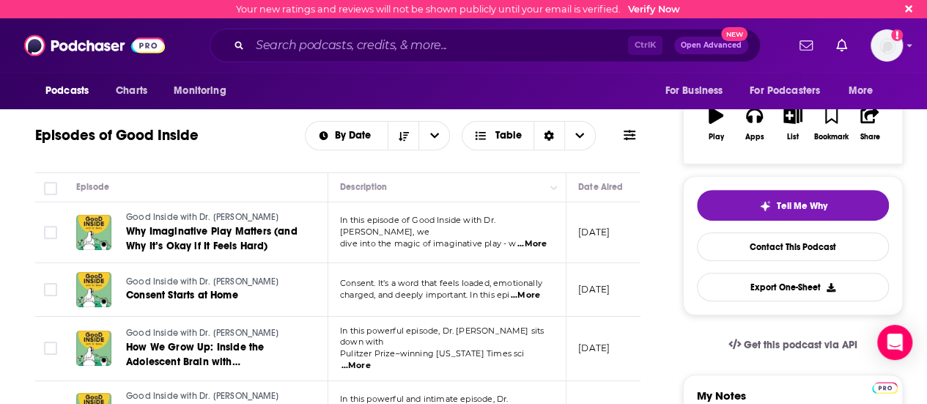
scroll to position [147, 0]
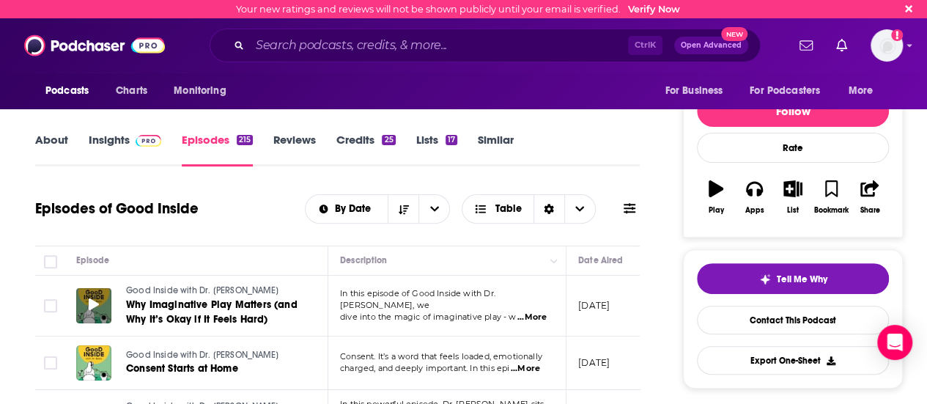
click at [96, 303] on icon at bounding box center [94, 304] width 10 height 12
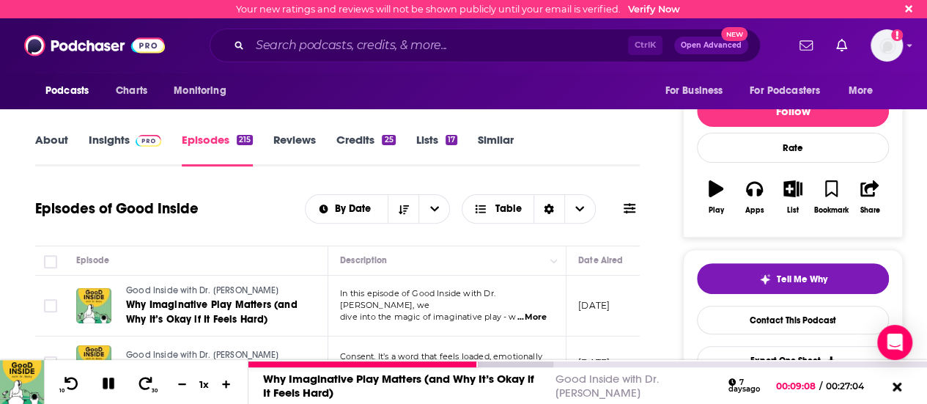
click at [103, 385] on icon at bounding box center [109, 383] width 12 height 12
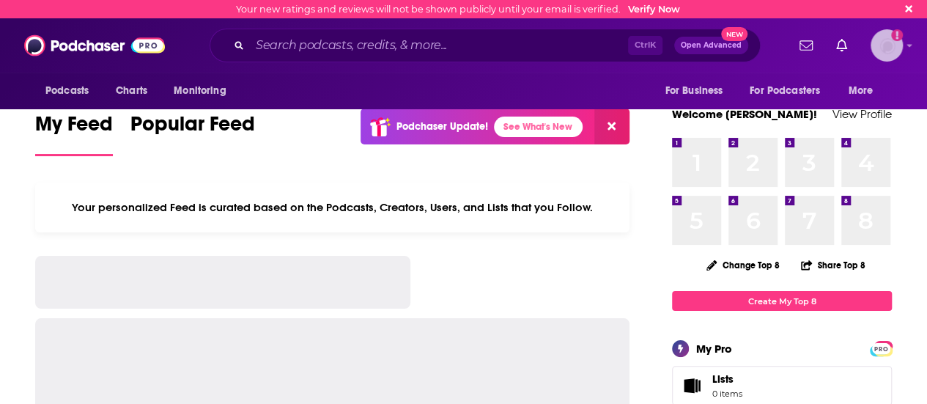
click at [897, 49] on img "Logged in as jbarbour" at bounding box center [886, 45] width 32 height 32
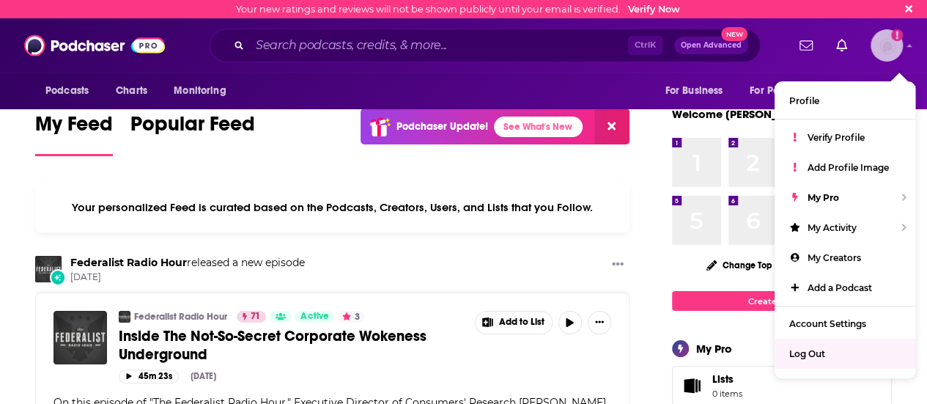
click at [829, 352] on div "Log Out" at bounding box center [844, 353] width 141 height 30
